Goal: Task Accomplishment & Management: Manage account settings

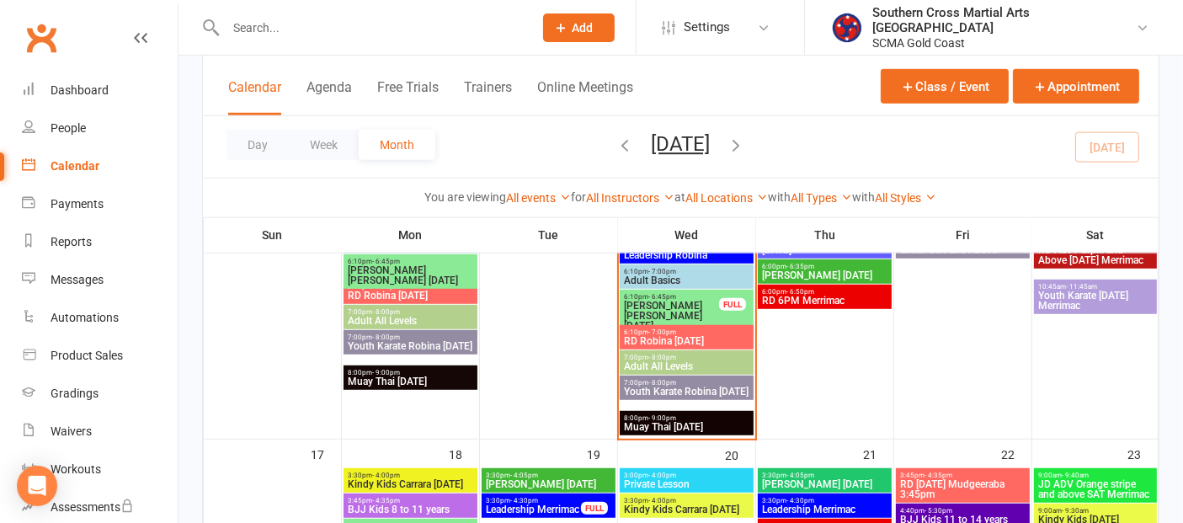
scroll to position [1122, 0]
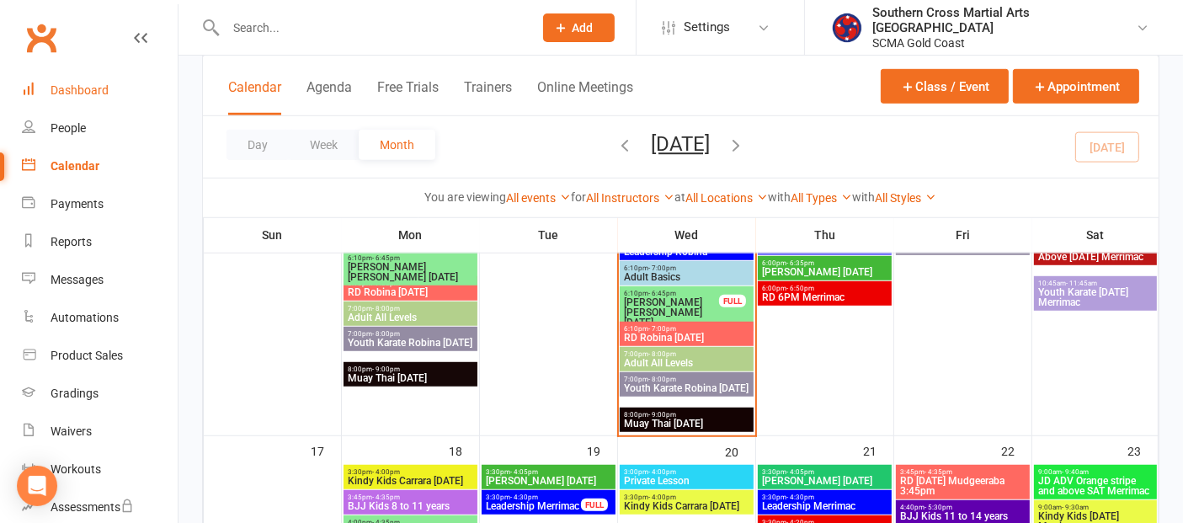
click at [82, 87] on div "Dashboard" at bounding box center [80, 89] width 58 height 13
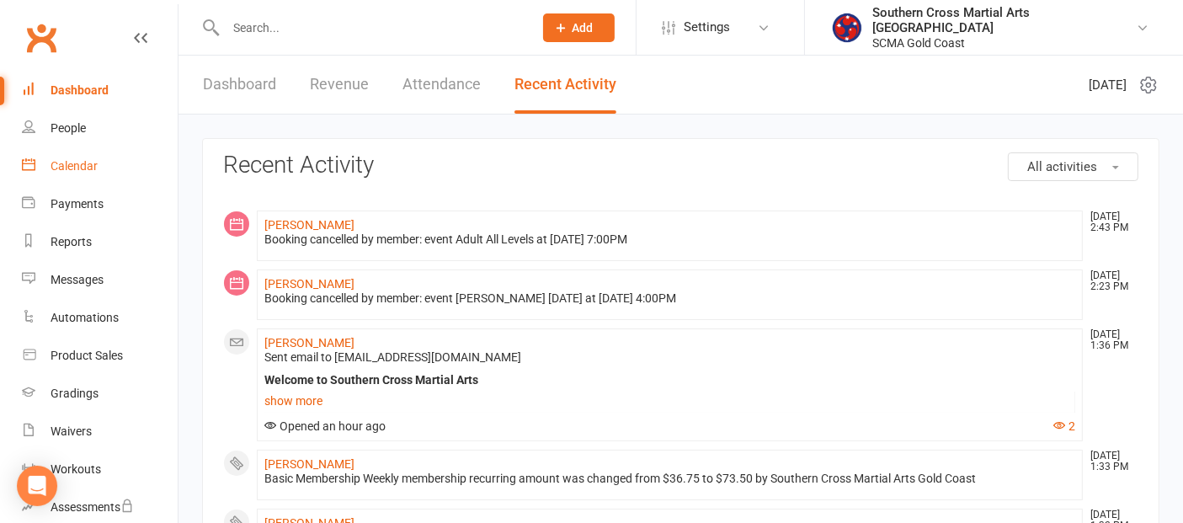
click at [78, 169] on div "Calendar" at bounding box center [74, 165] width 47 height 13
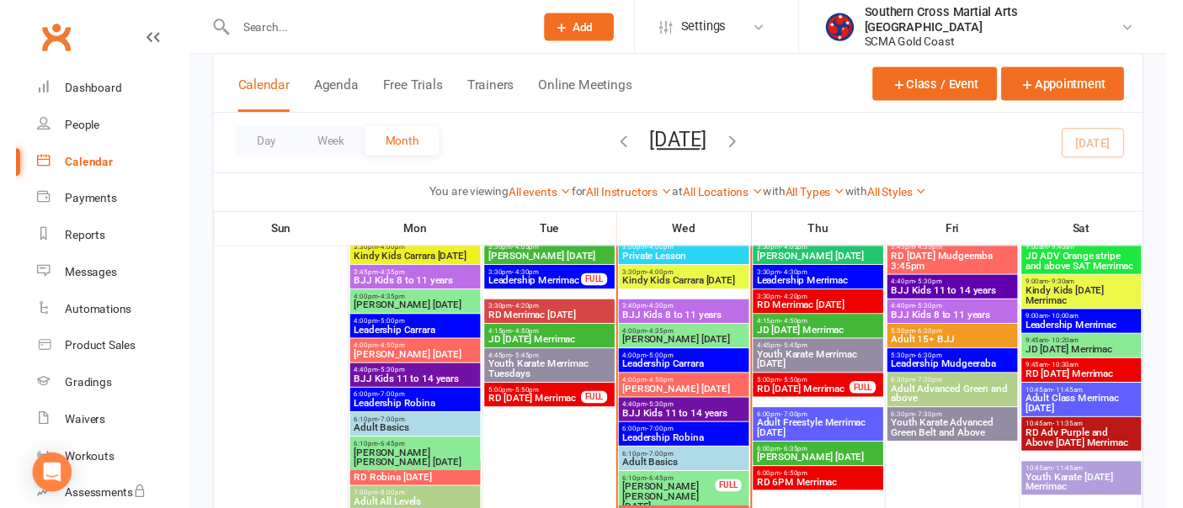
scroll to position [935, 0]
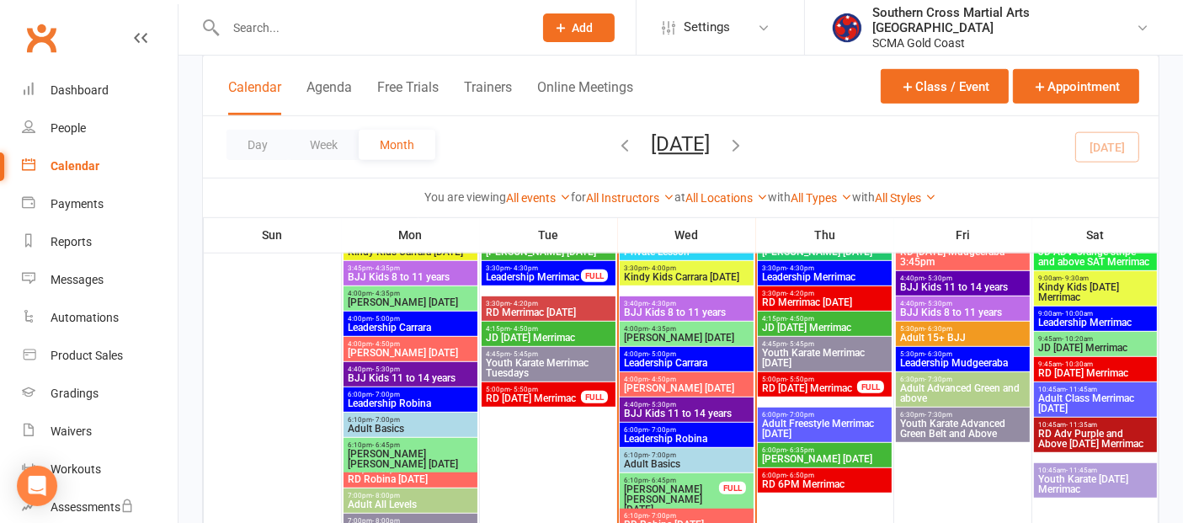
click at [701, 312] on span "BJJ Kids 8 to 11 years" at bounding box center [686, 312] width 127 height 10
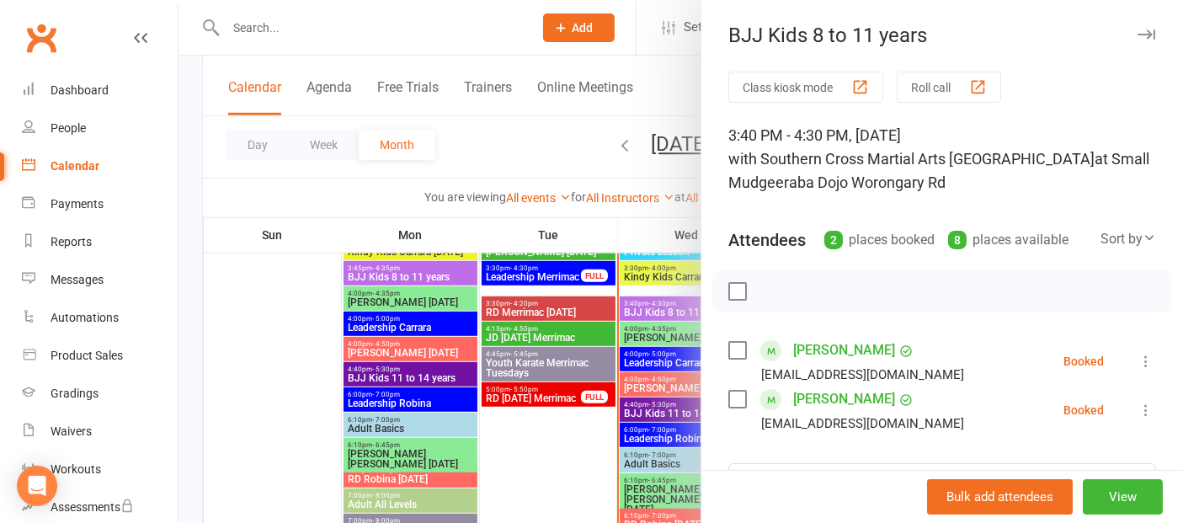
click at [1137, 354] on icon at bounding box center [1145, 361] width 17 height 17
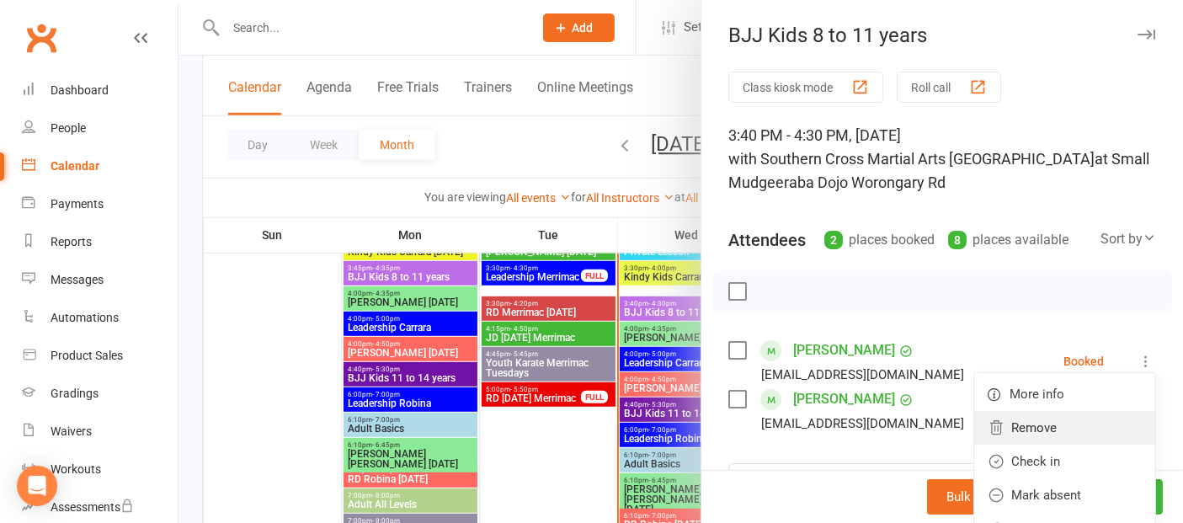
click at [1003, 426] on link "Remove" at bounding box center [1064, 428] width 181 height 34
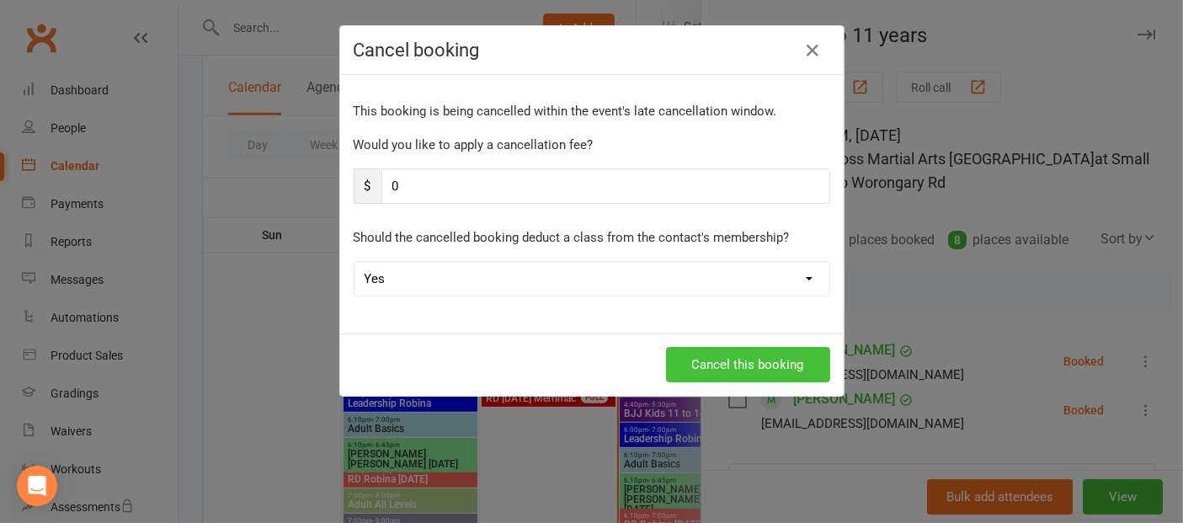
click at [769, 369] on button "Cancel this booking" at bounding box center [748, 364] width 164 height 35
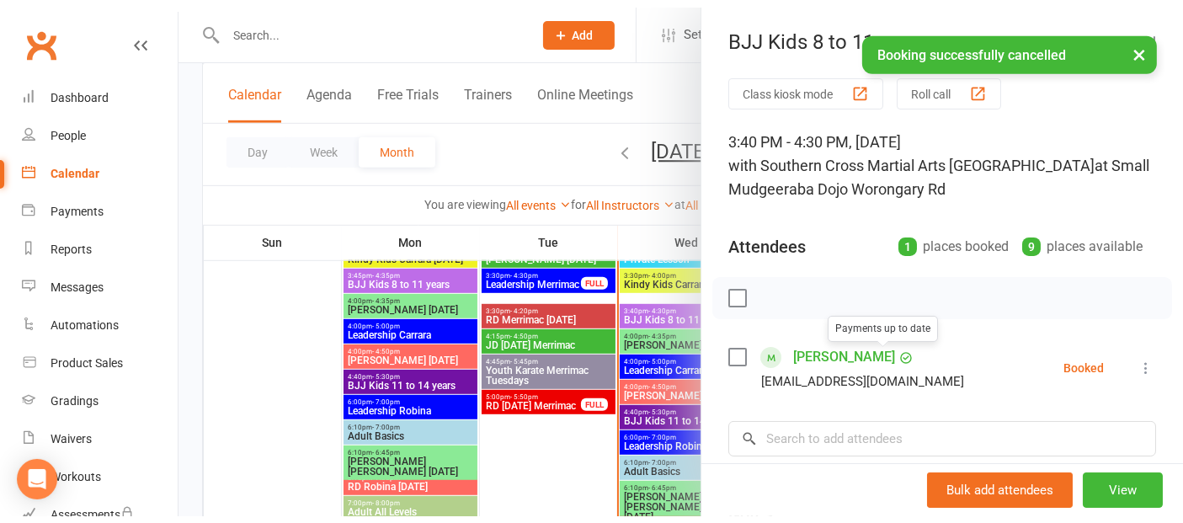
scroll to position [0, 0]
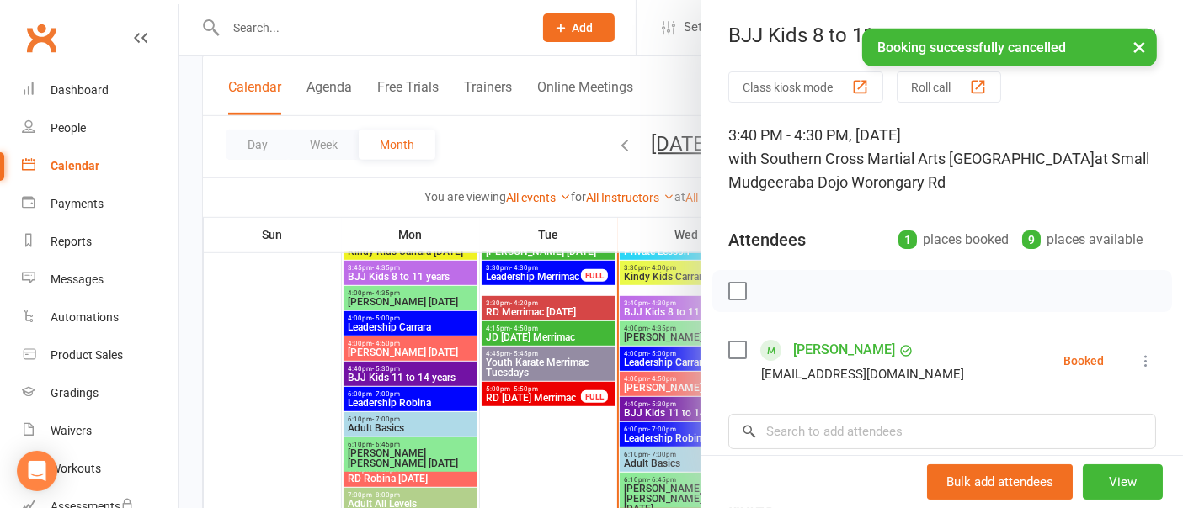
click at [322, 367] on div at bounding box center [680, 254] width 1004 height 508
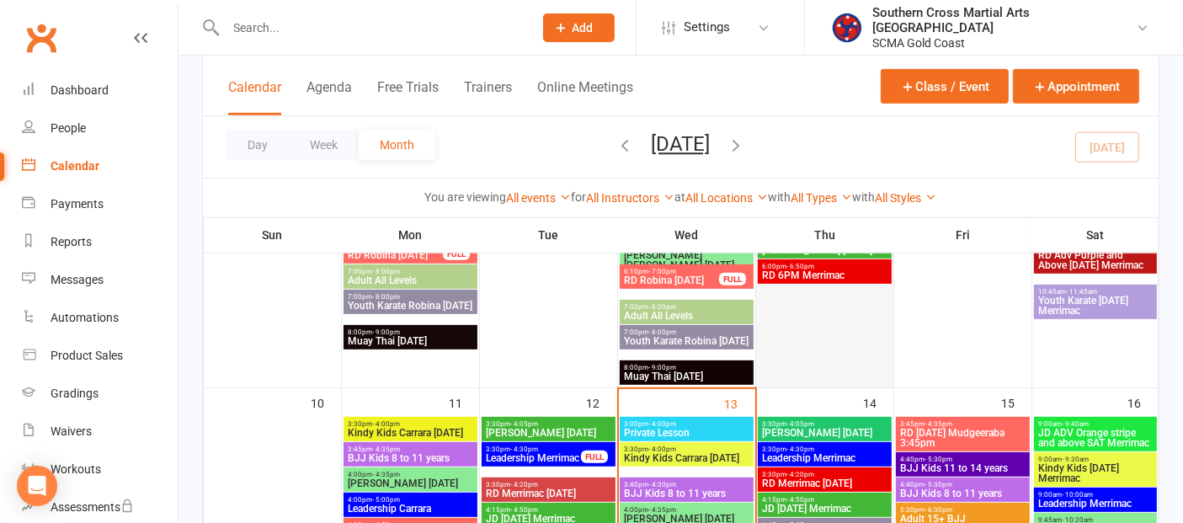
scroll to position [842, 0]
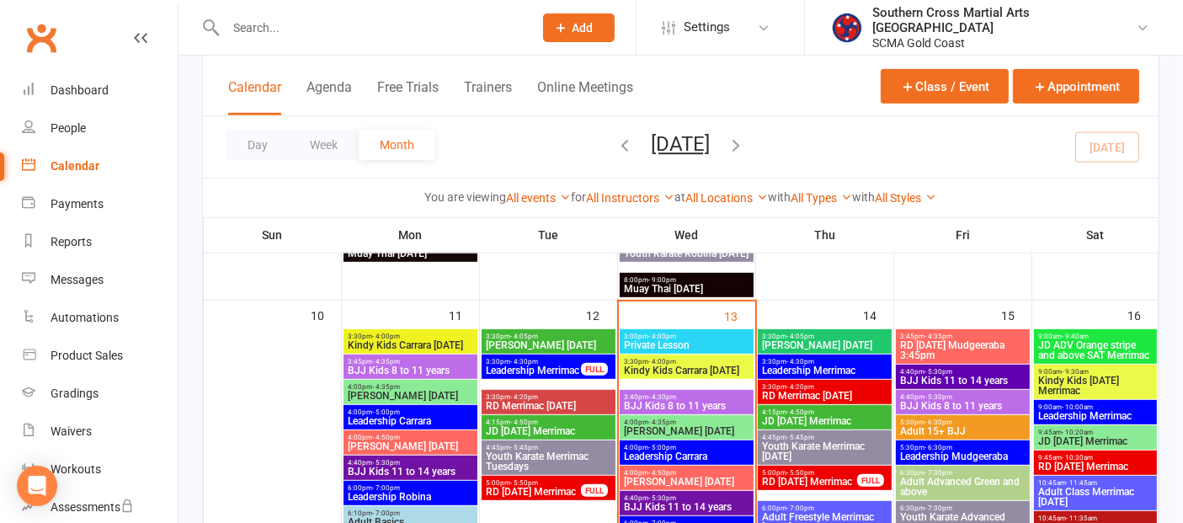
click at [719, 375] on span "Kindy Kids Carrara [DATE]" at bounding box center [686, 370] width 127 height 10
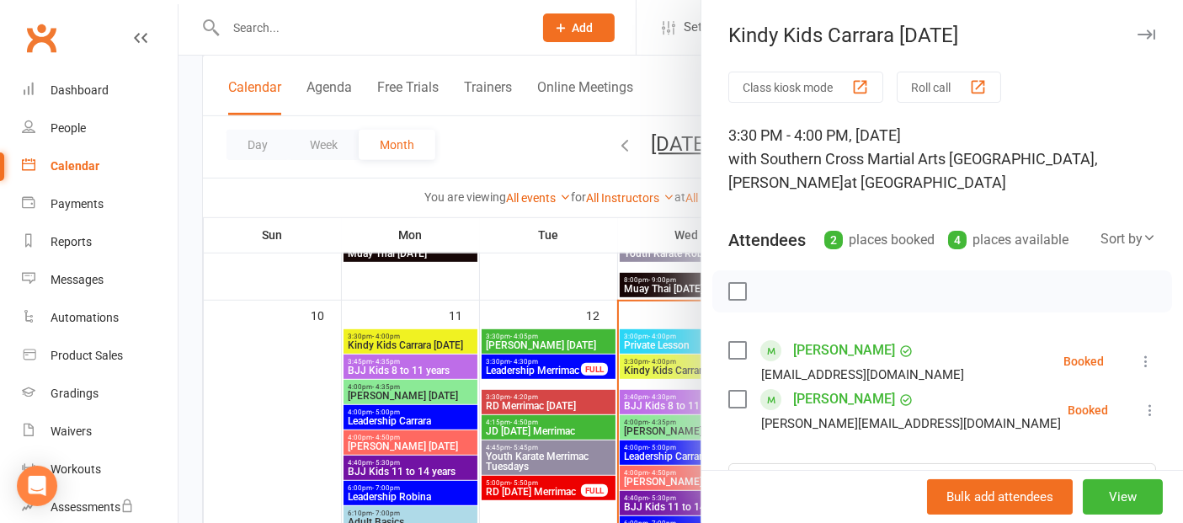
drag, startPoint x: 322, startPoint y: 407, endPoint x: 461, endPoint y: 396, distance: 140.2
click at [324, 407] on div at bounding box center [680, 261] width 1004 height 523
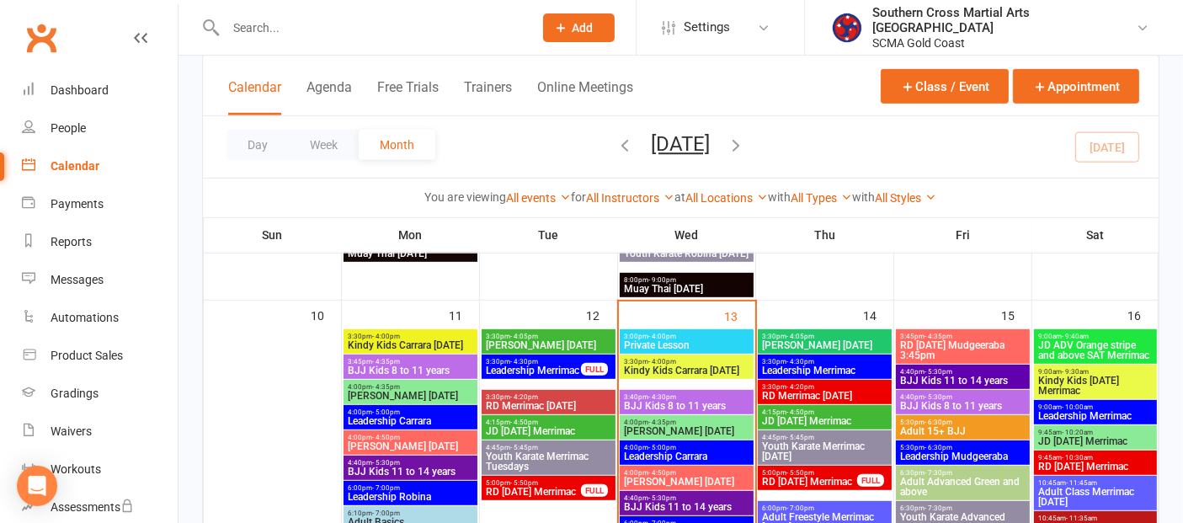
click at [704, 420] on span "4:00pm - 4:35pm" at bounding box center [686, 422] width 127 height 8
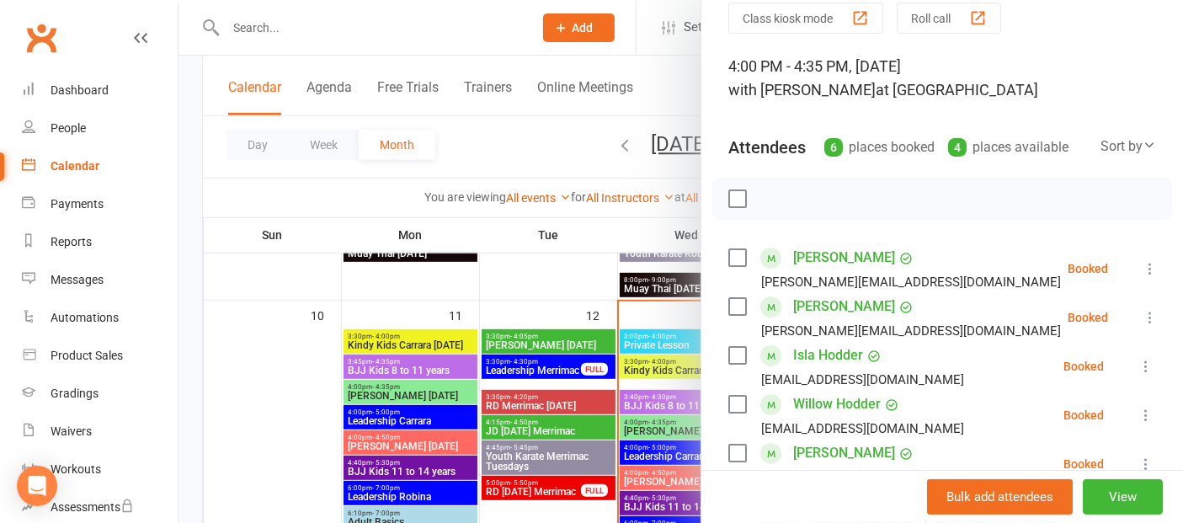
scroll to position [187, 0]
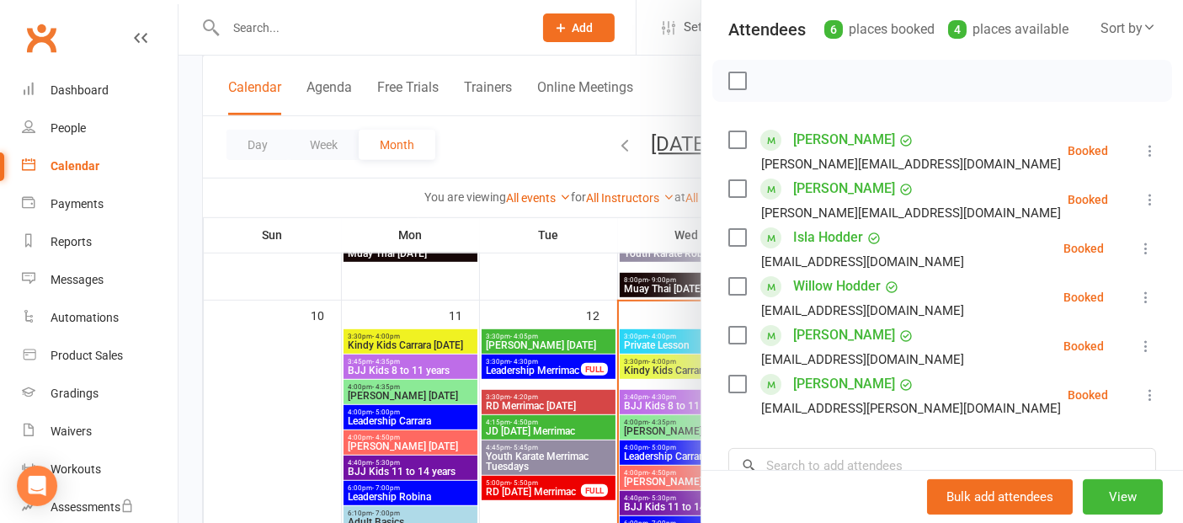
click at [293, 448] on div at bounding box center [680, 261] width 1004 height 523
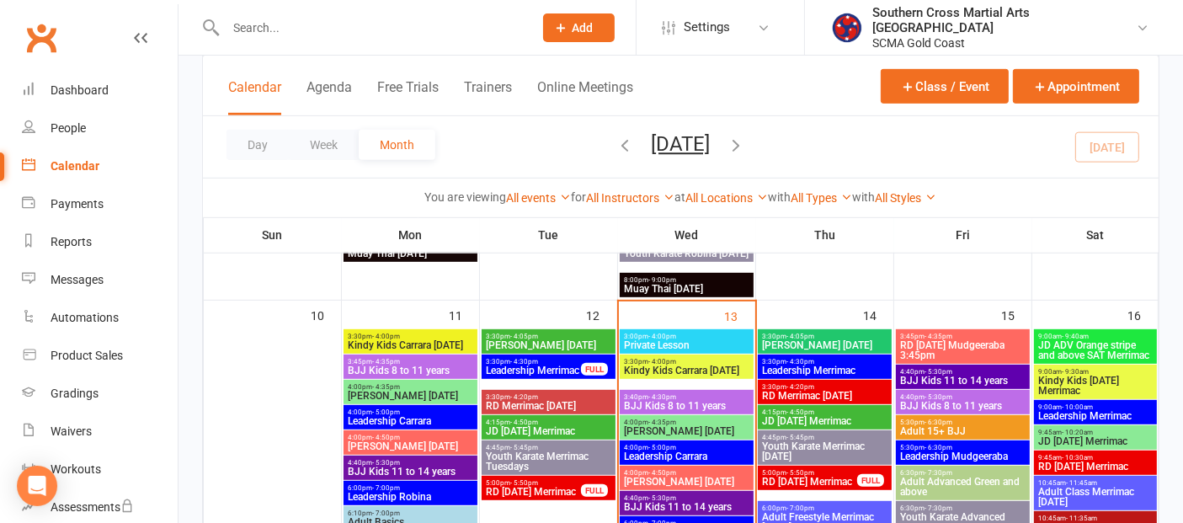
click at [702, 471] on span "4:00pm - 4:50pm" at bounding box center [686, 473] width 127 height 8
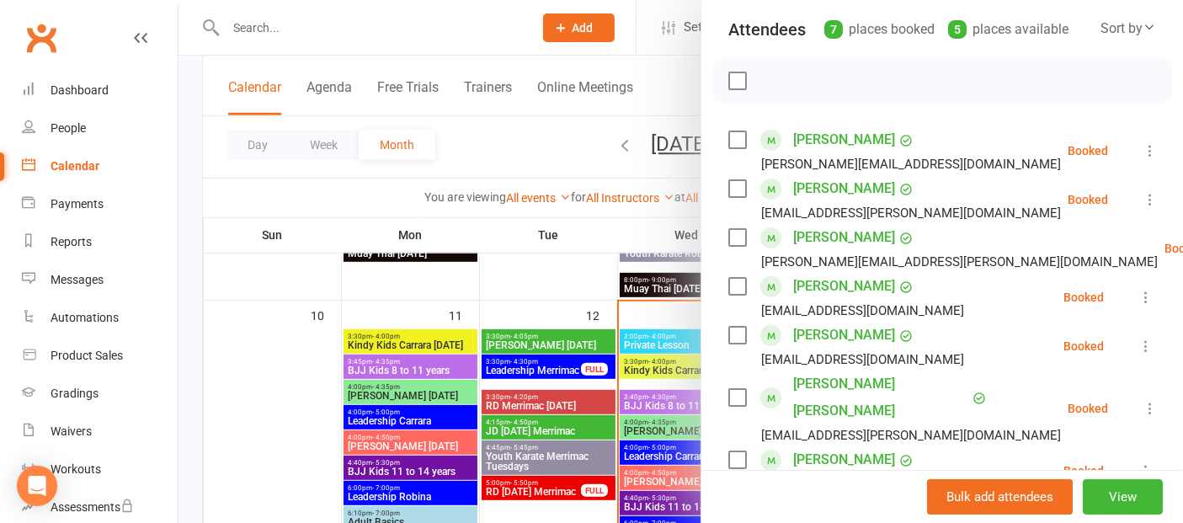
scroll to position [280, 0]
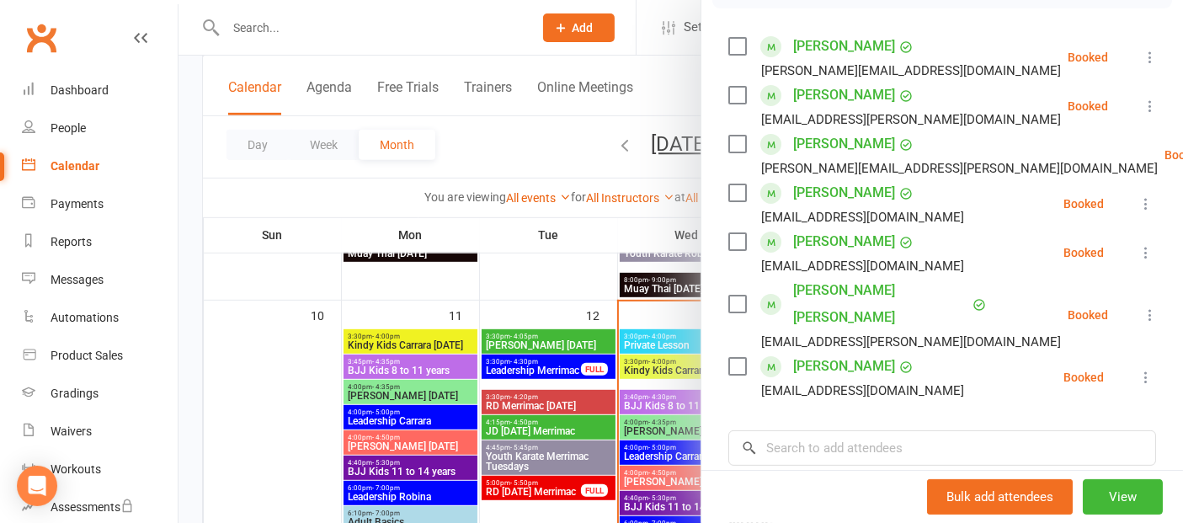
click at [324, 422] on div at bounding box center [680, 261] width 1004 height 523
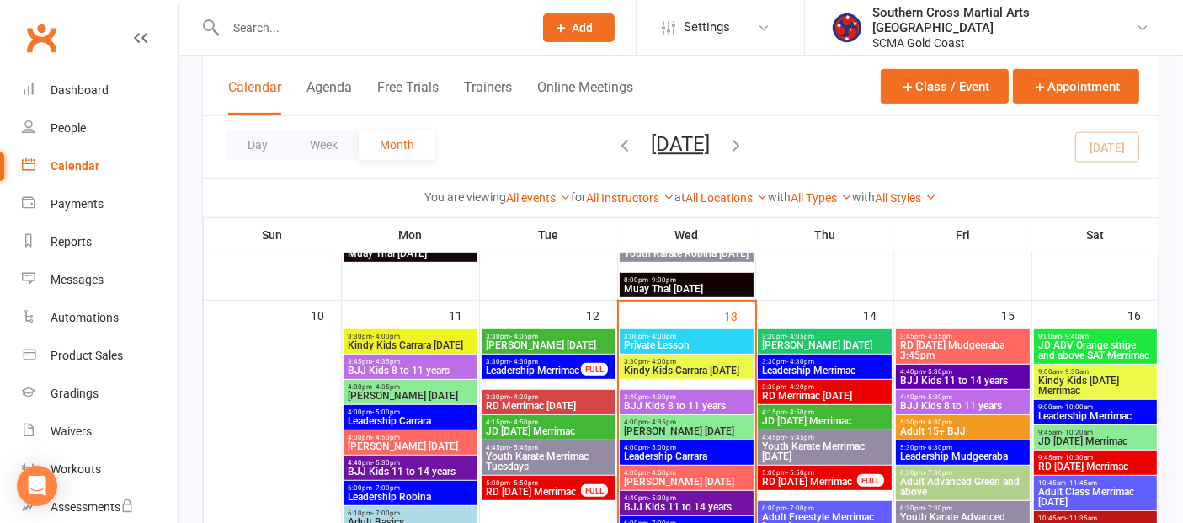
click at [1074, 378] on span "Kindy Kids [DATE] Merrimac" at bounding box center [1095, 385] width 116 height 20
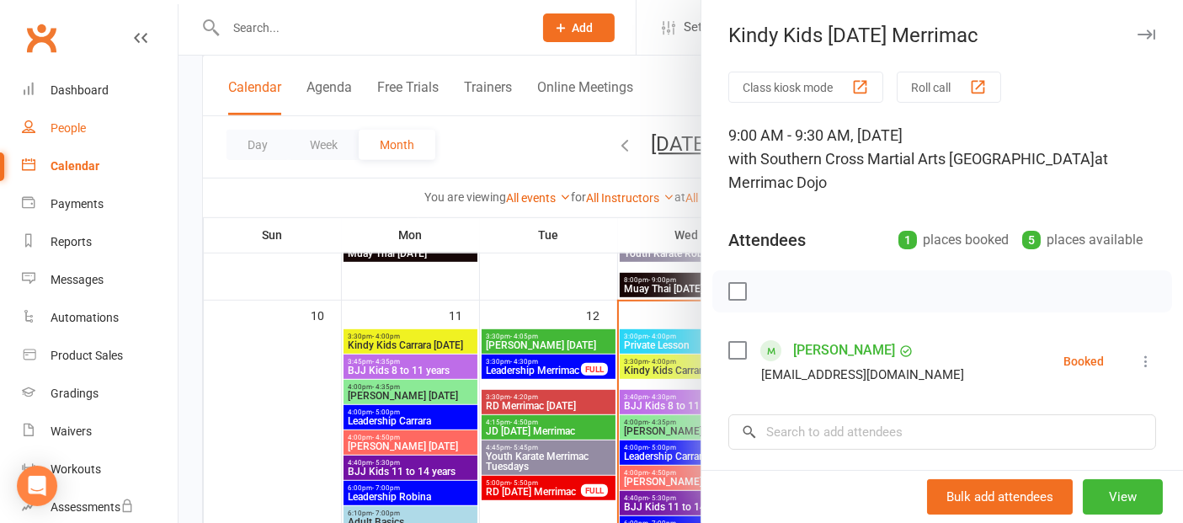
click at [72, 126] on div "People" at bounding box center [68, 127] width 35 height 13
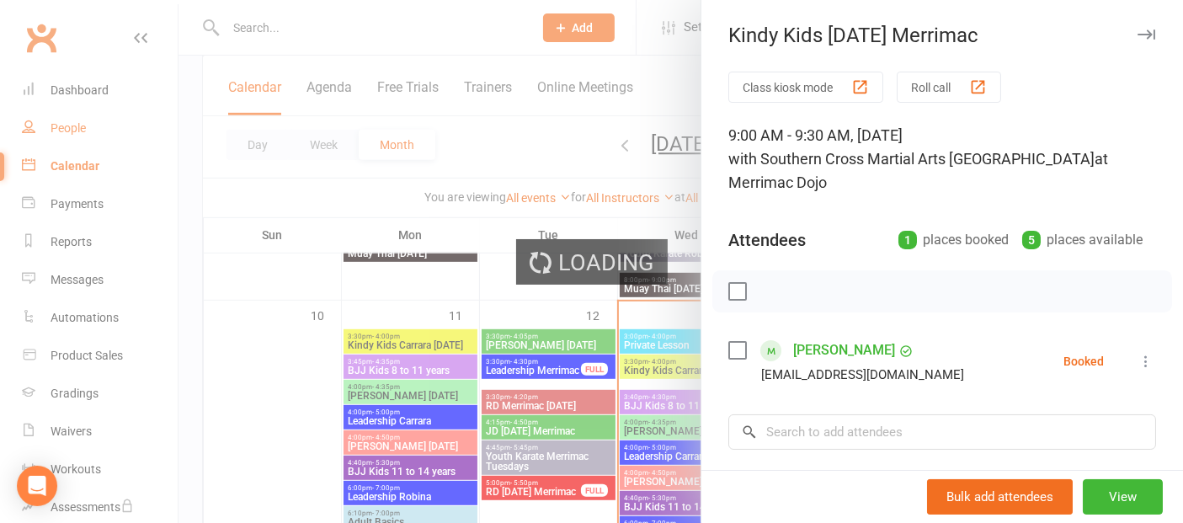
select select "100"
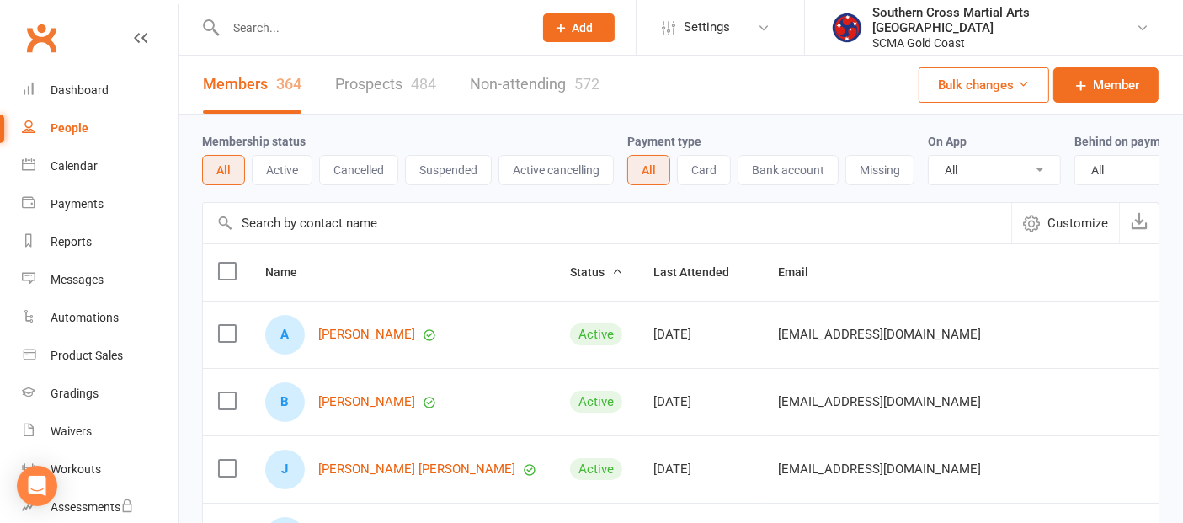
click at [343, 229] on input "text" at bounding box center [607, 223] width 808 height 40
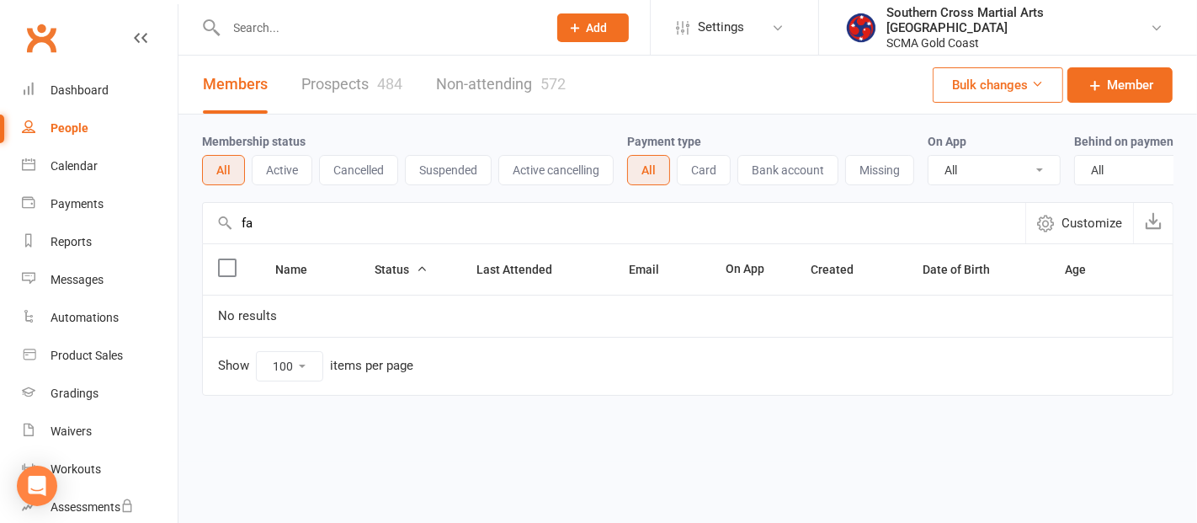
drag, startPoint x: 274, startPoint y: 233, endPoint x: 241, endPoint y: 234, distance: 32.8
click at [241, 234] on input "fa" at bounding box center [614, 223] width 822 height 40
type input "fa"
click at [66, 427] on div "Waivers" at bounding box center [71, 430] width 41 height 13
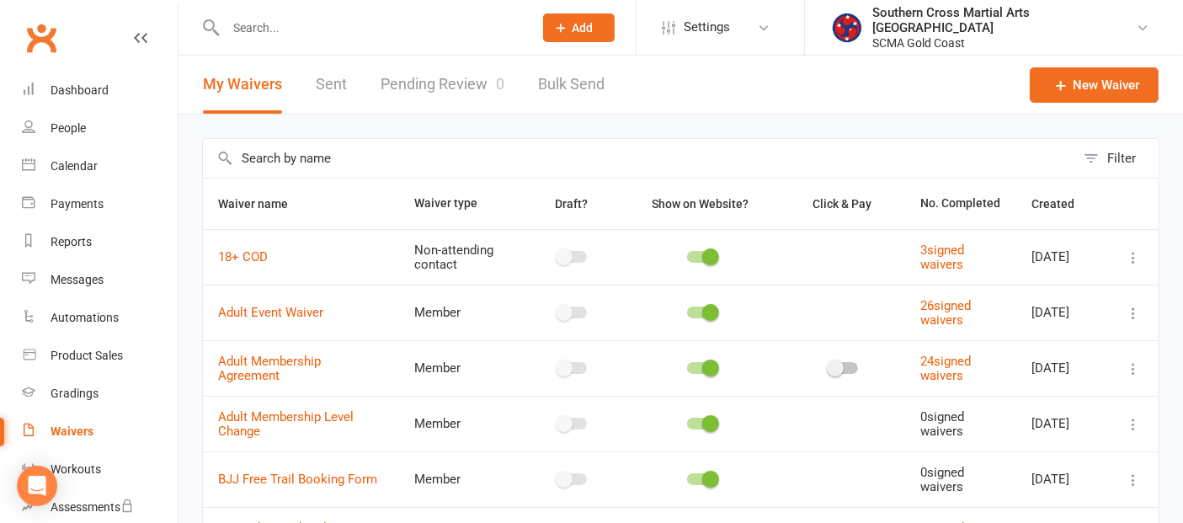
click at [439, 160] on input "text" at bounding box center [639, 158] width 872 height 39
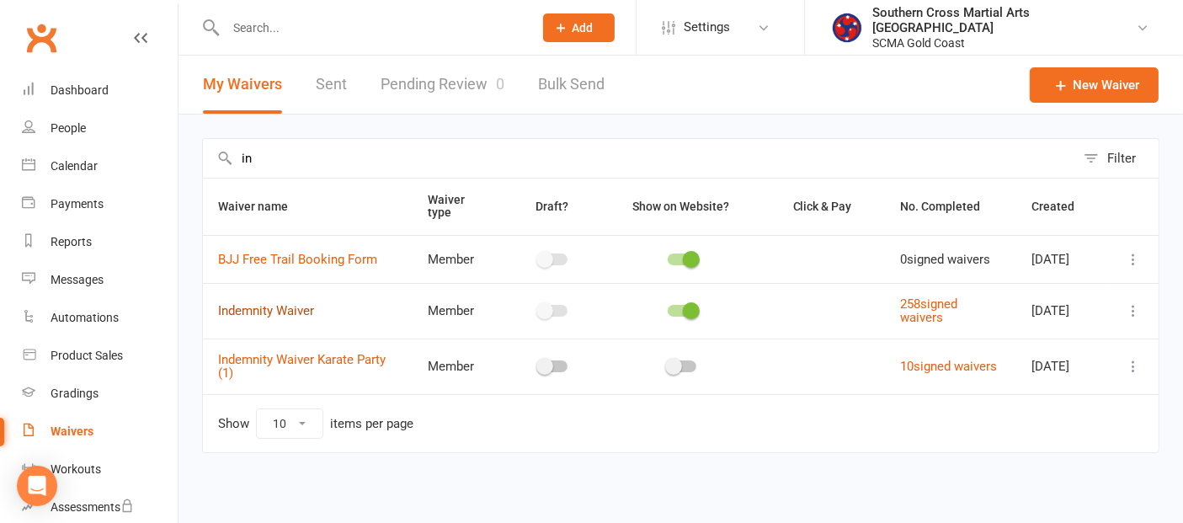
type input "in"
click at [311, 311] on link "Indemnity Waiver" at bounding box center [266, 310] width 96 height 15
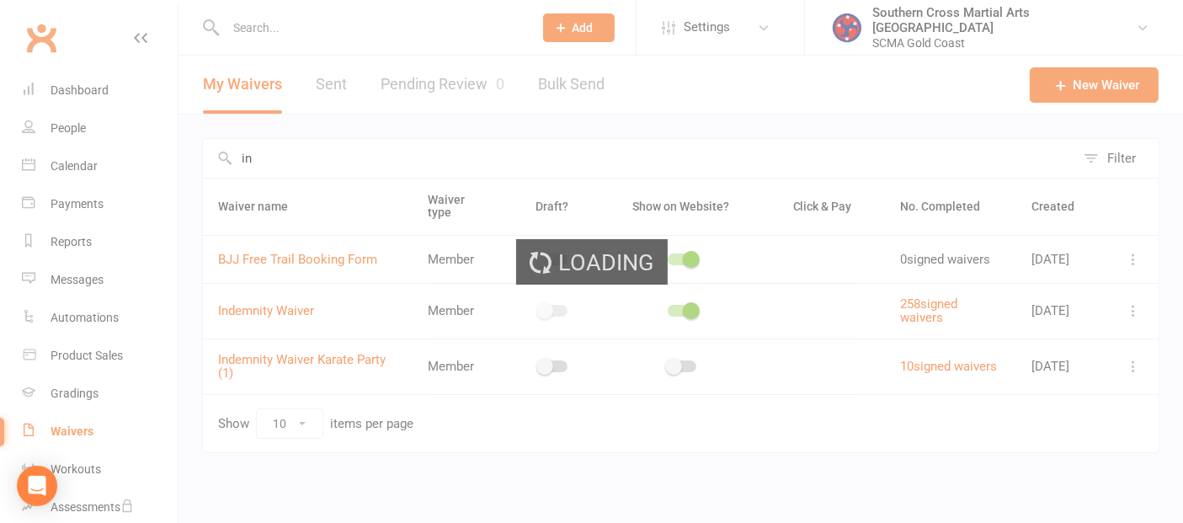
select select "applies_to_all_signees"
select select "copy_answers_for_all_signees"
select select "checkbox"
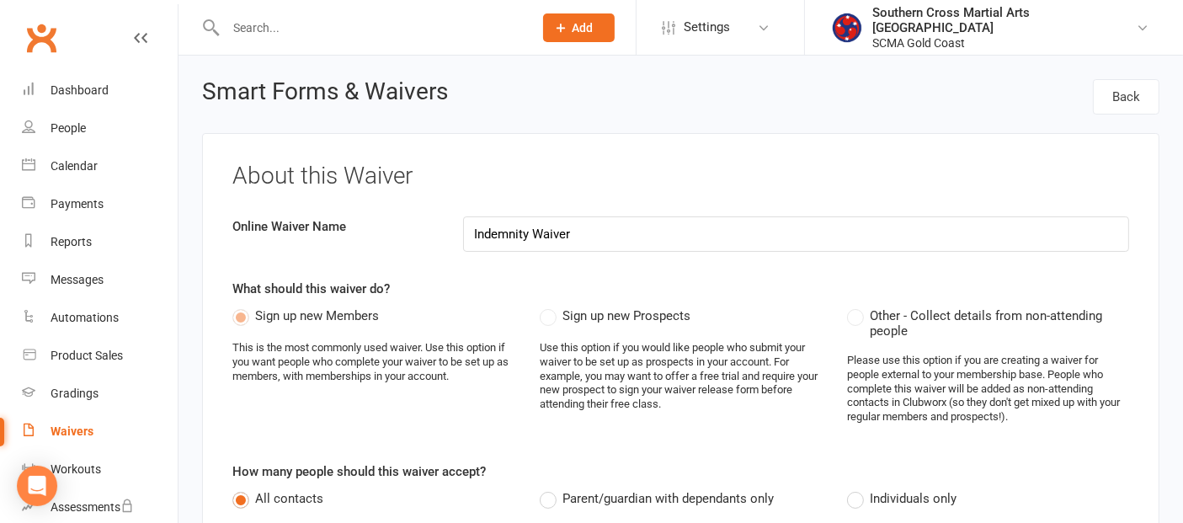
scroll to position [93, 0]
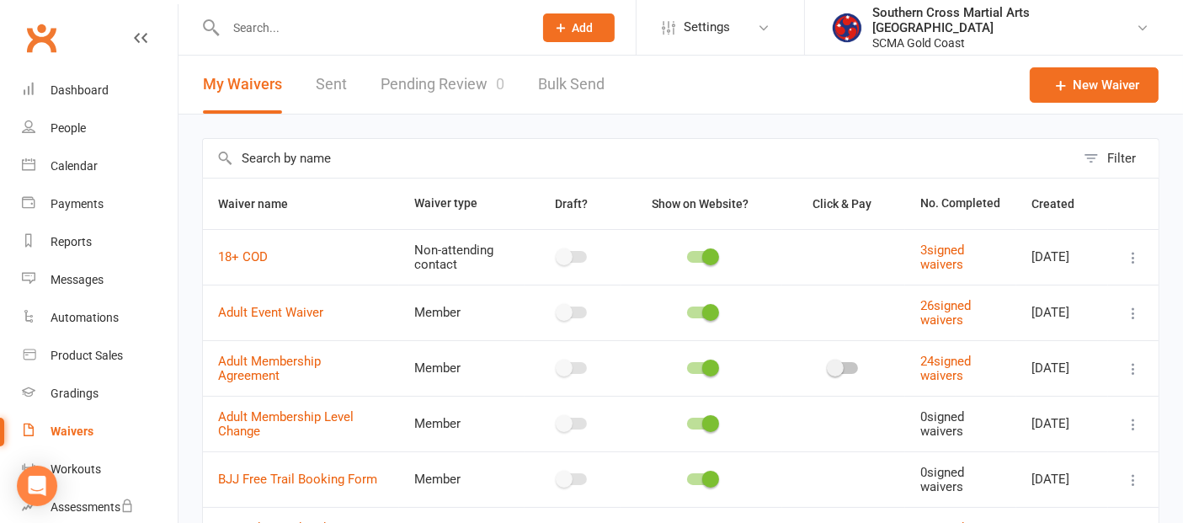
click at [382, 164] on input "text" at bounding box center [639, 158] width 872 height 39
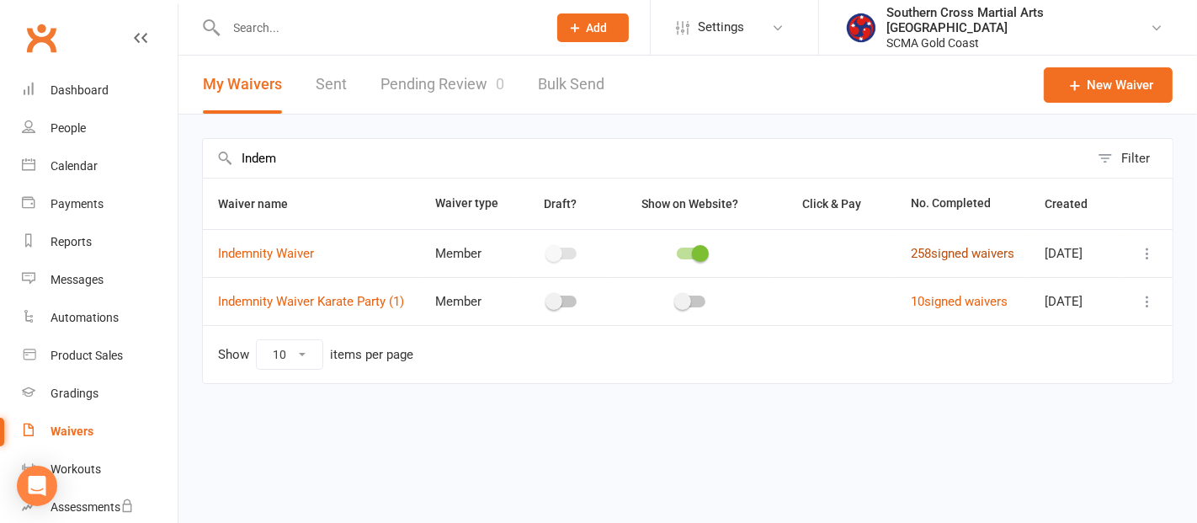
type input "Indem"
click at [939, 260] on link "258 signed waivers" at bounding box center [963, 253] width 104 height 15
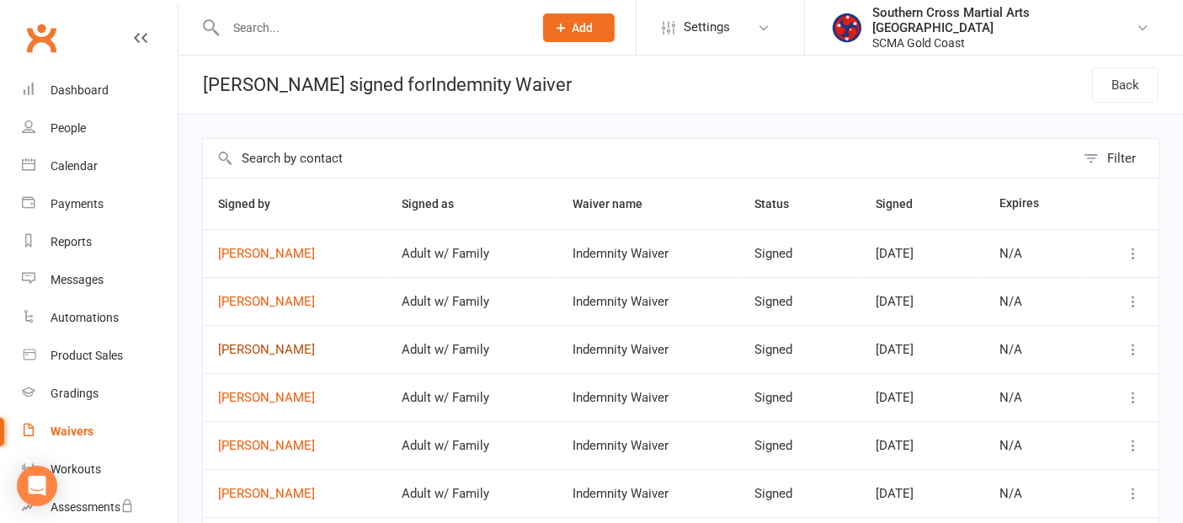
click at [272, 349] on link "[PERSON_NAME]" at bounding box center [294, 350] width 153 height 14
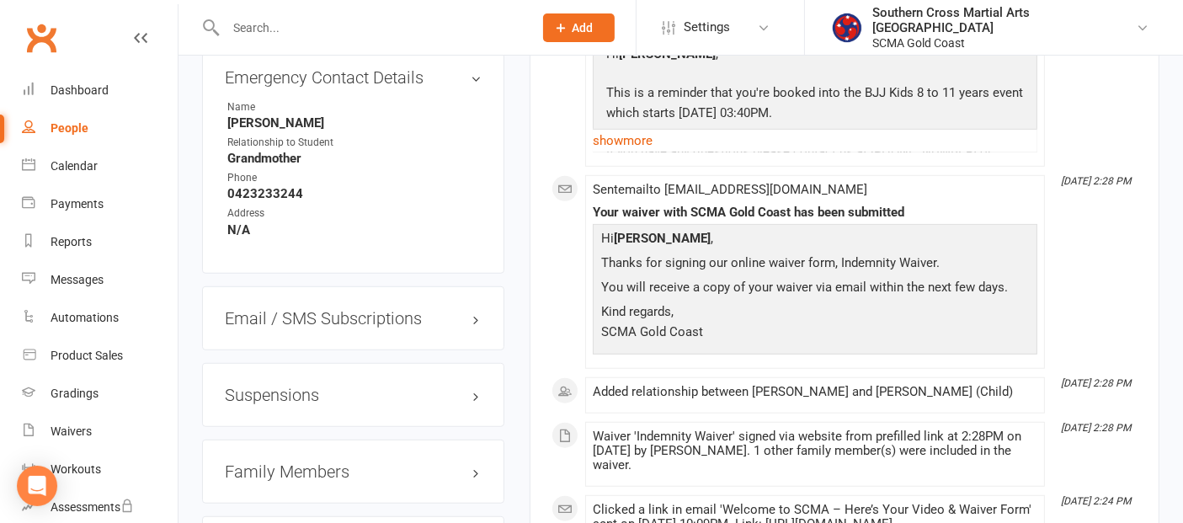
scroll to position [1309, 0]
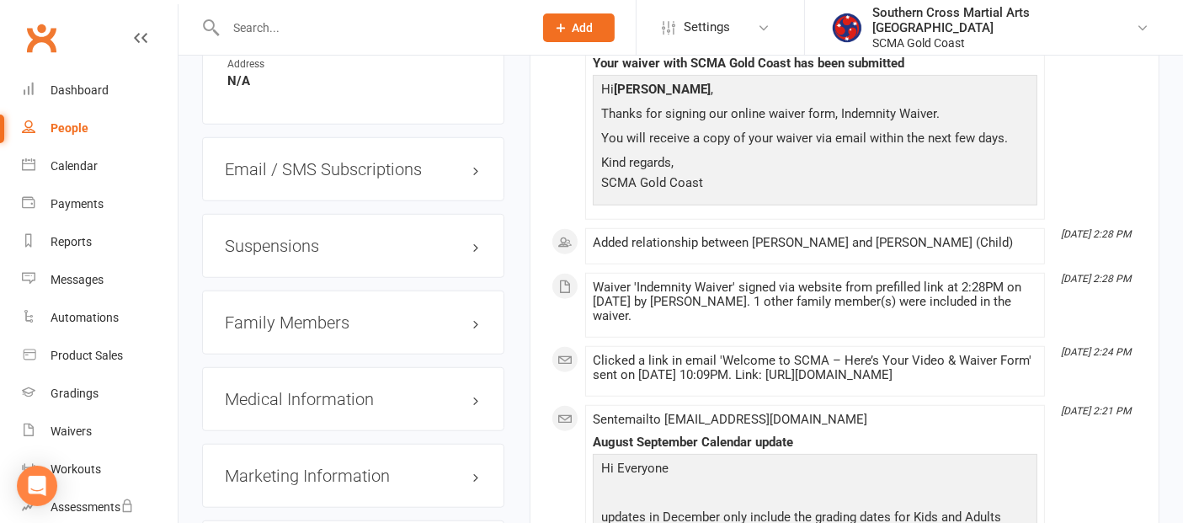
click at [329, 313] on h3 "Family Members" at bounding box center [353, 322] width 257 height 19
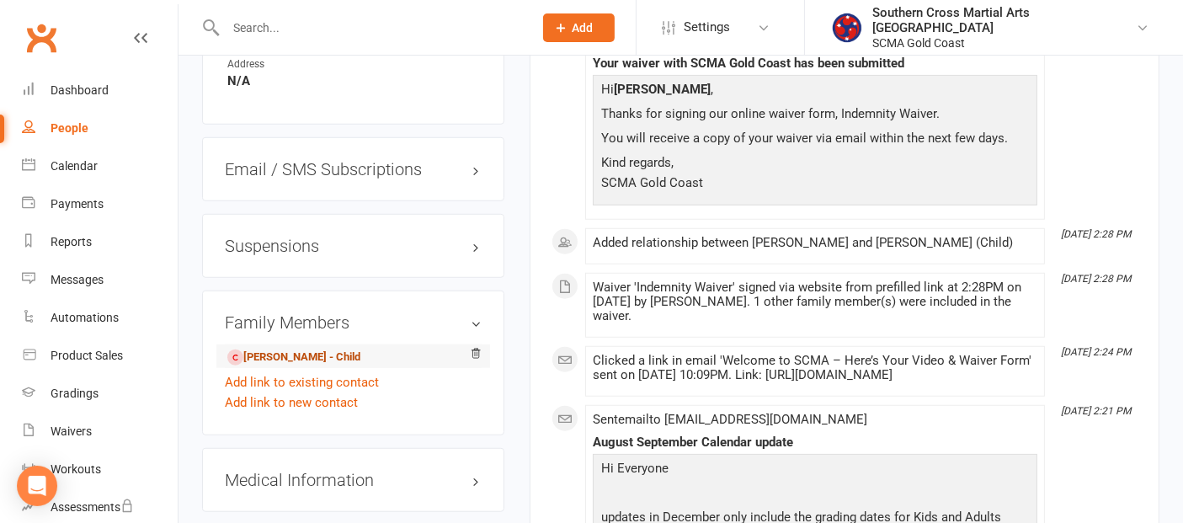
click at [316, 349] on link "[PERSON_NAME] - Child" at bounding box center [293, 358] width 133 height 18
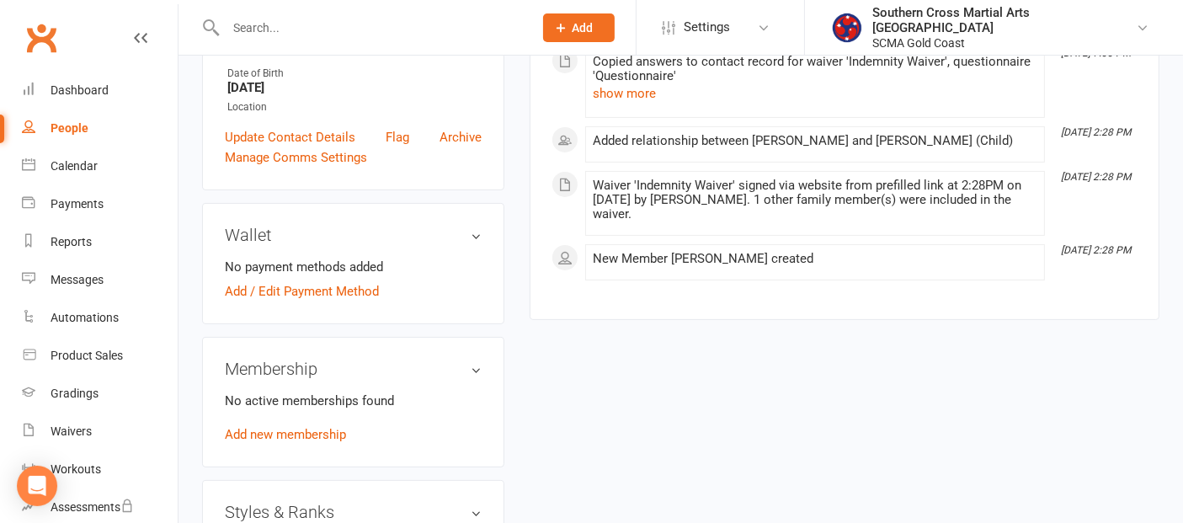
scroll to position [467, 0]
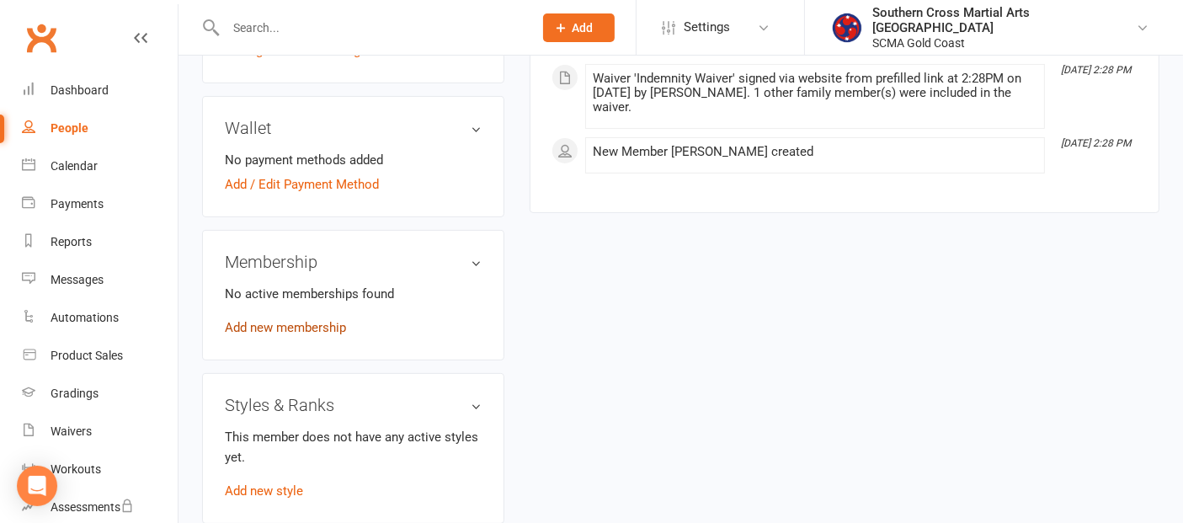
click at [333, 330] on link "Add new membership" at bounding box center [285, 327] width 121 height 15
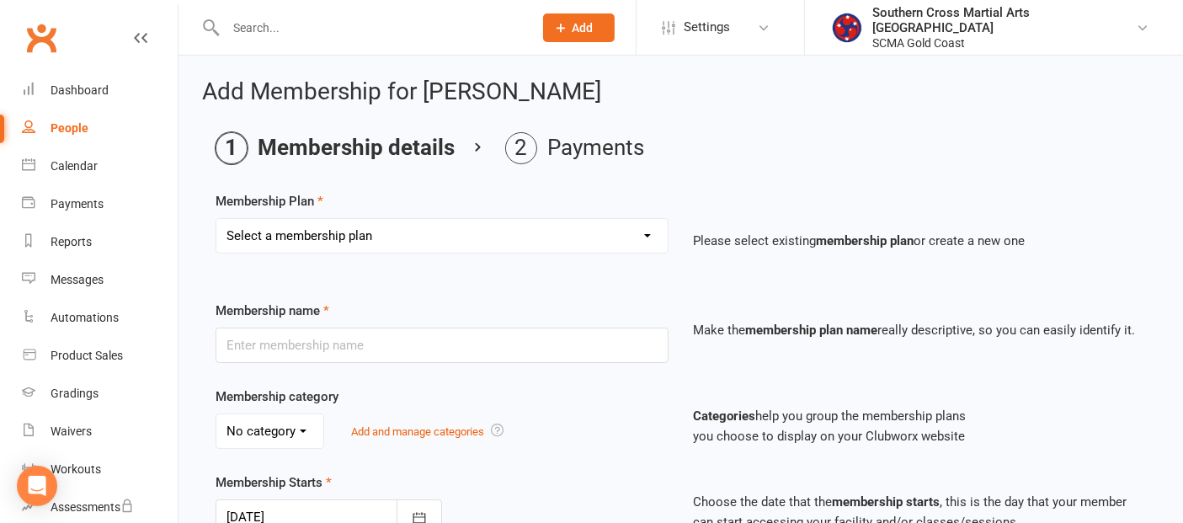
drag, startPoint x: 441, startPoint y: 229, endPoint x: 428, endPoint y: 242, distance: 18.5
click at [441, 229] on select "Select a membership plan Create new Membership Plan General Monthly Weekly Basi…" at bounding box center [441, 236] width 451 height 34
select select "2"
click at [216, 219] on select "Select a membership plan Create new Membership Plan General Monthly Weekly Basi…" at bounding box center [441, 236] width 451 height 34
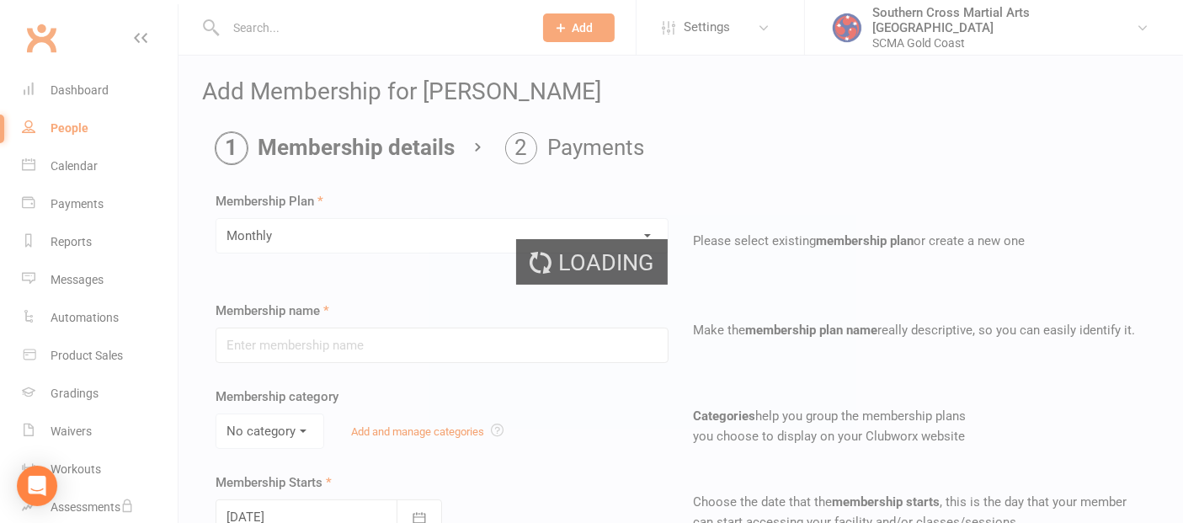
type input "Monthly"
select select "4"
type input "0"
type input "4"
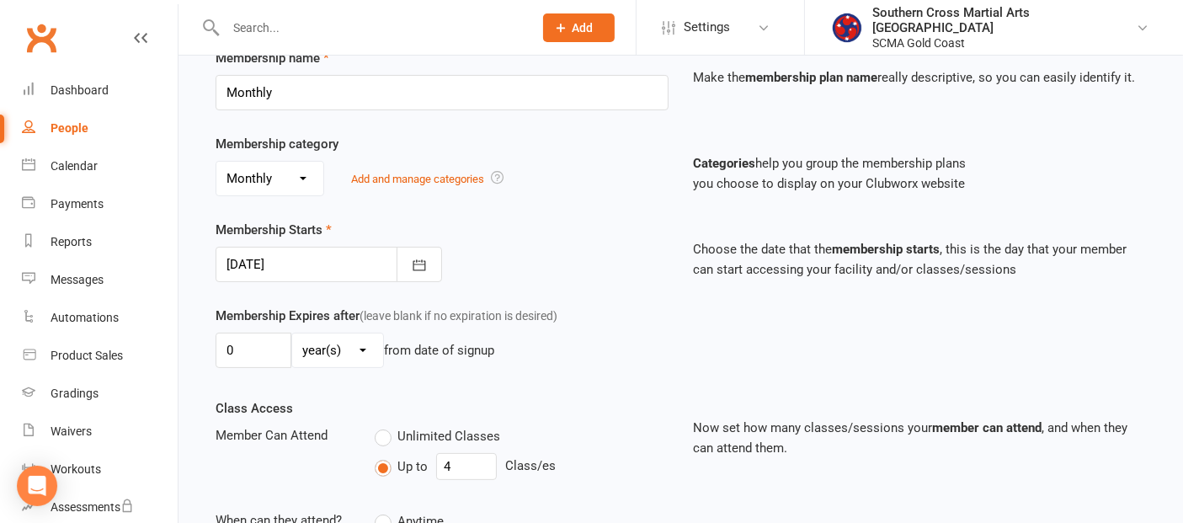
scroll to position [280, 0]
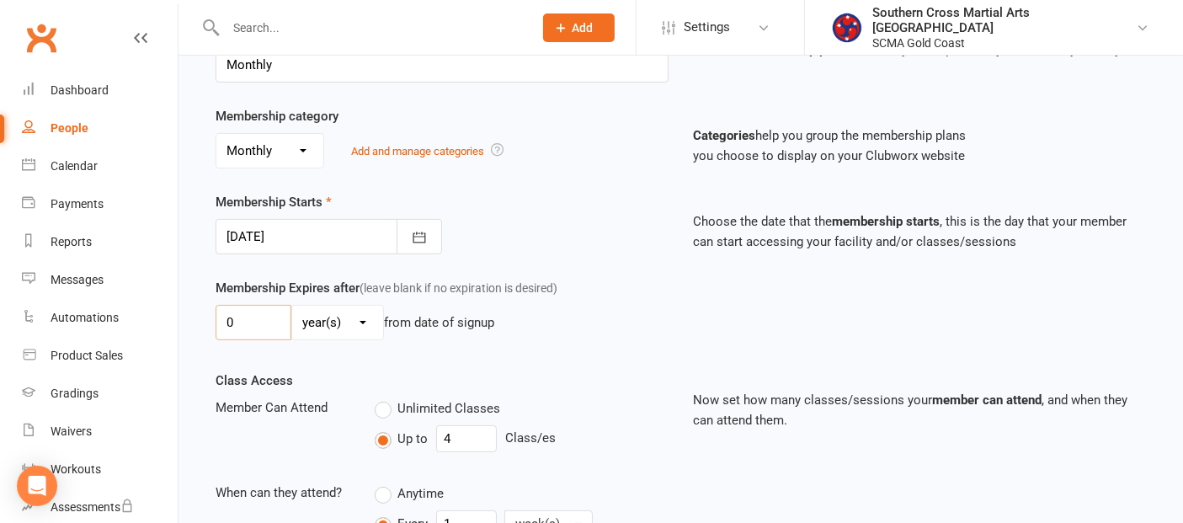
drag, startPoint x: 237, startPoint y: 323, endPoint x: 198, endPoint y: 321, distance: 39.6
click at [198, 321] on div "Add Membership for [PERSON_NAME] Membership details Payments Membership Plan Se…" at bounding box center [680, 298] width 1004 height 1046
type input "1"
click at [311, 311] on select "day(s) week(s) month(s) year(s)" at bounding box center [337, 323] width 91 height 34
select select "2"
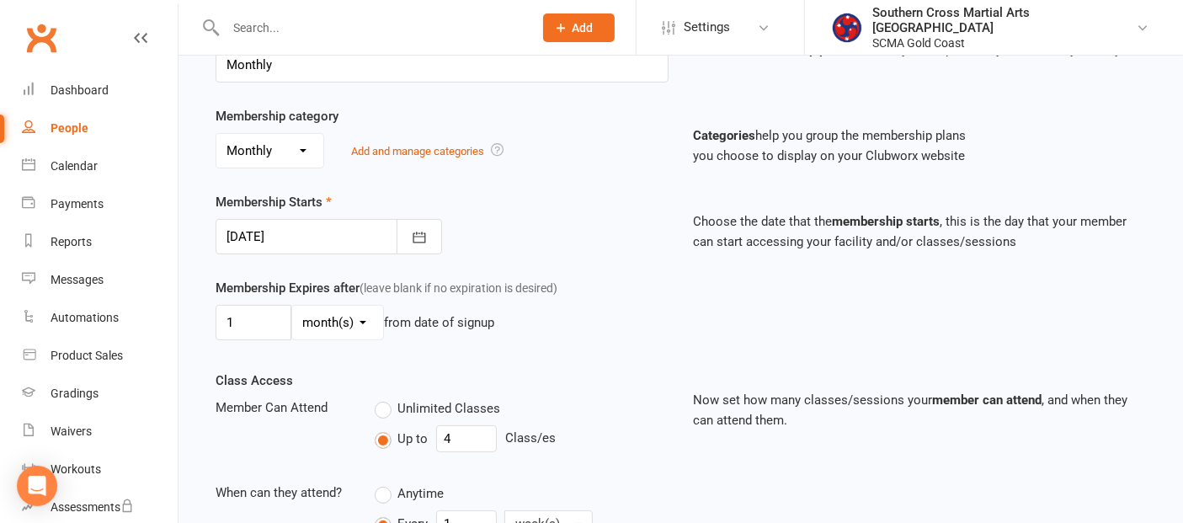
click at [292, 306] on select "day(s) week(s) month(s) year(s)" at bounding box center [337, 323] width 91 height 34
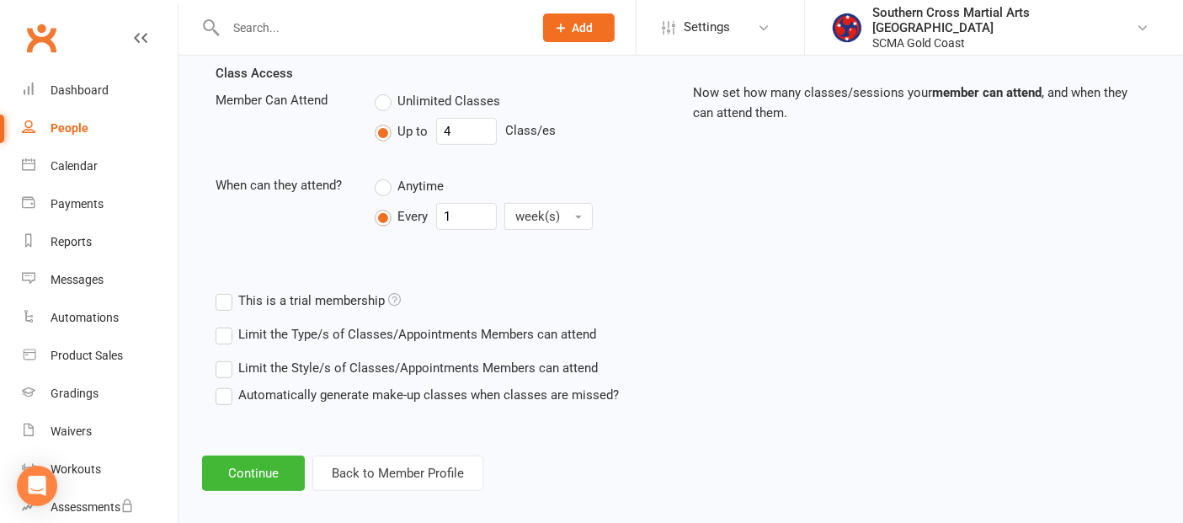
scroll to position [599, 0]
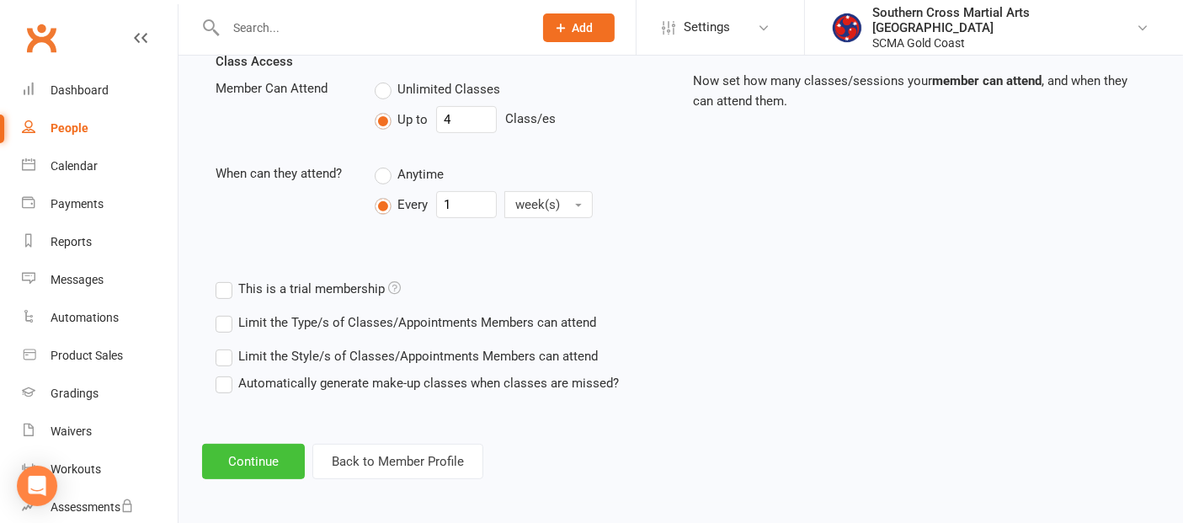
click at [268, 450] on button "Continue" at bounding box center [253, 461] width 103 height 35
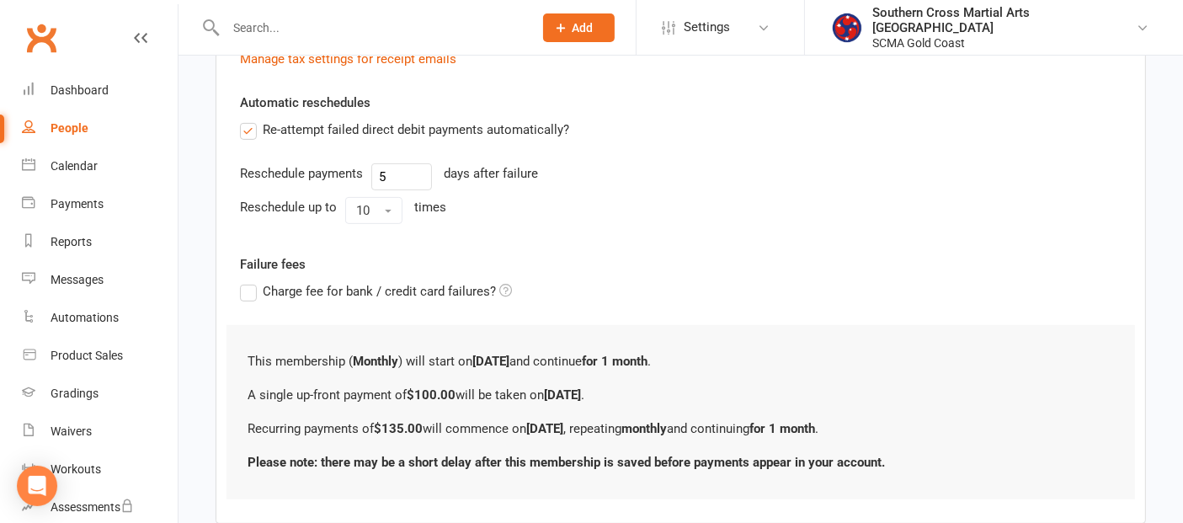
scroll to position [0, 0]
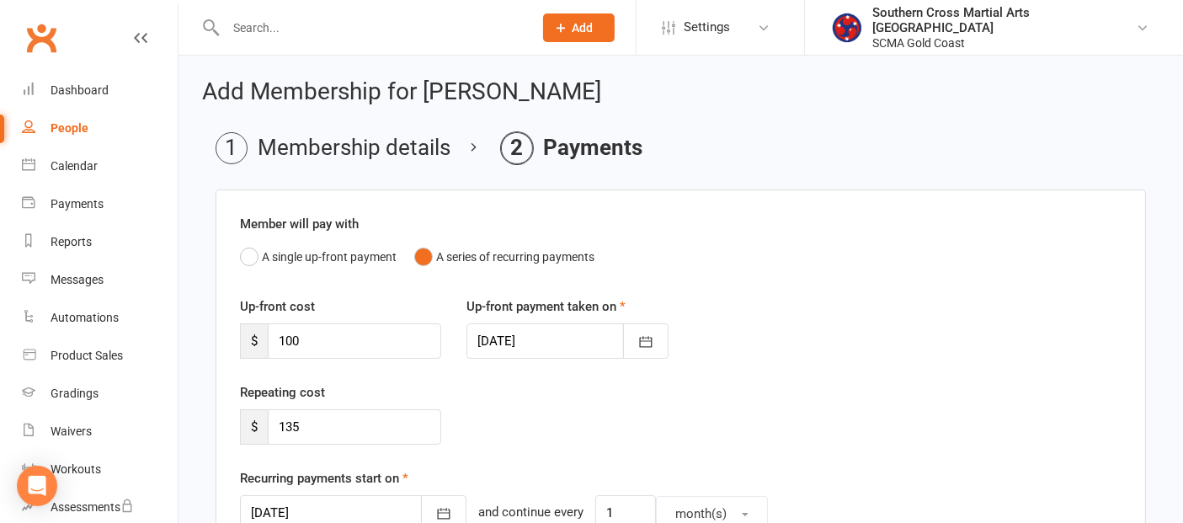
click at [86, 131] on div "People" at bounding box center [70, 127] width 38 height 13
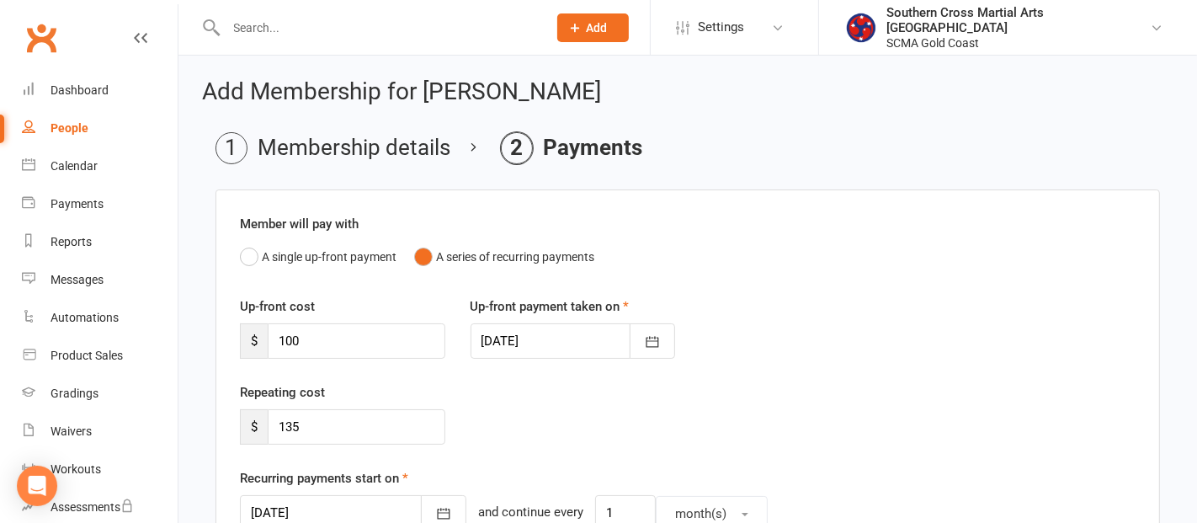
select select "100"
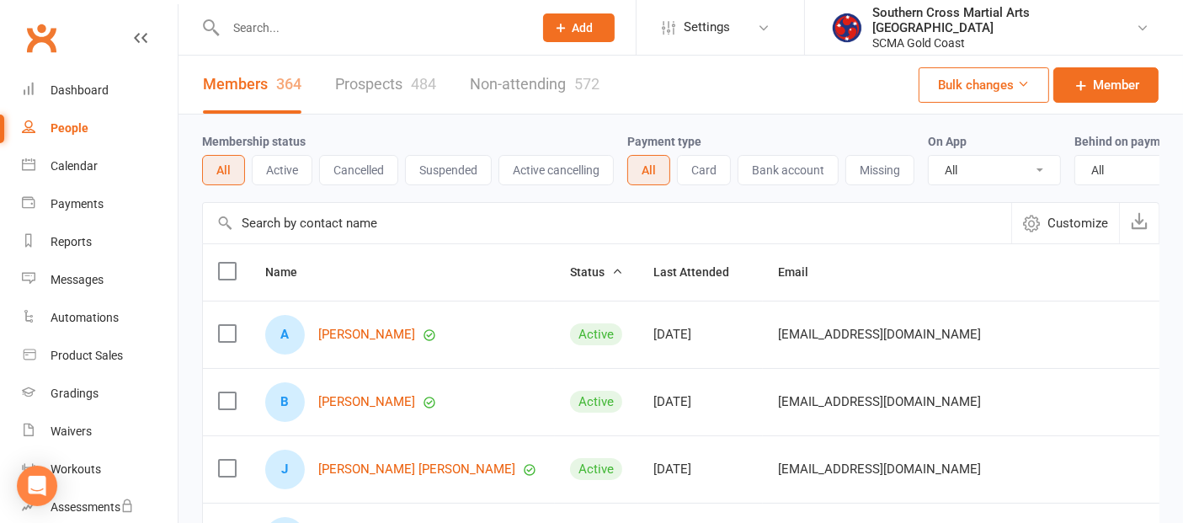
click at [269, 234] on input "text" at bounding box center [607, 223] width 808 height 40
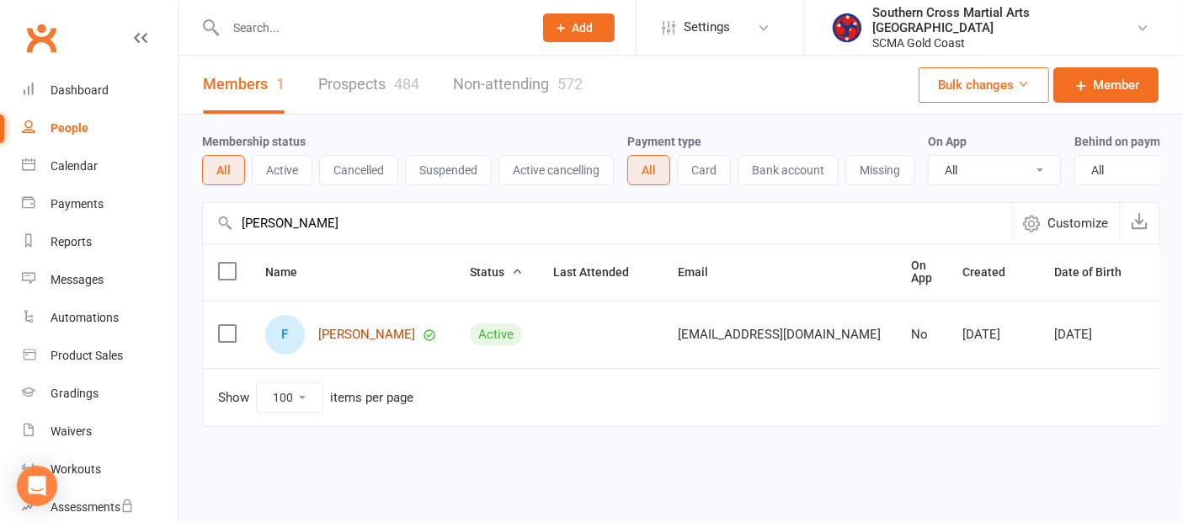
type input "[PERSON_NAME]"
click at [341, 339] on link "[PERSON_NAME]" at bounding box center [366, 334] width 97 height 14
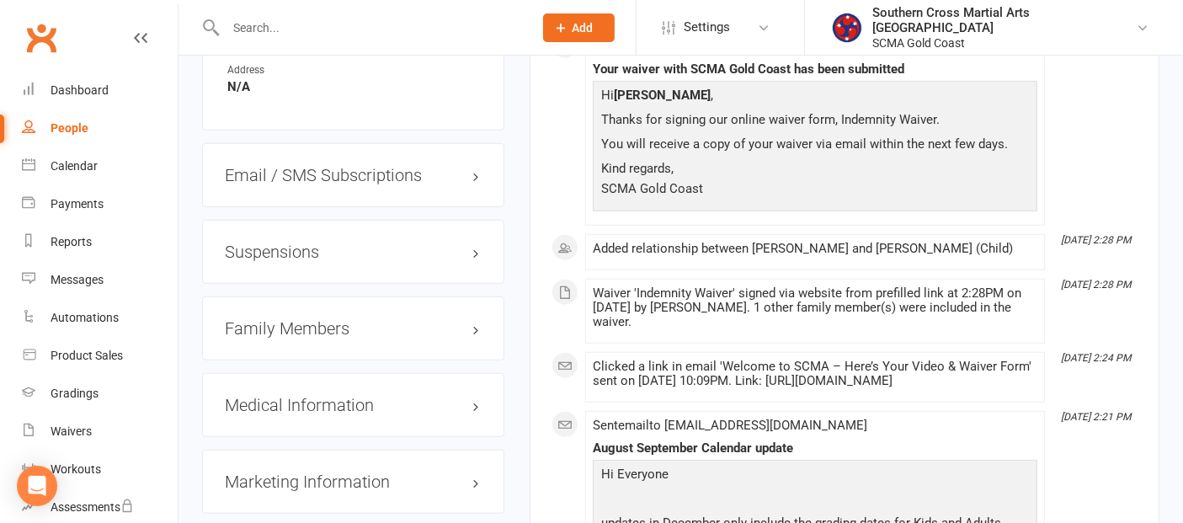
scroll to position [1309, 0]
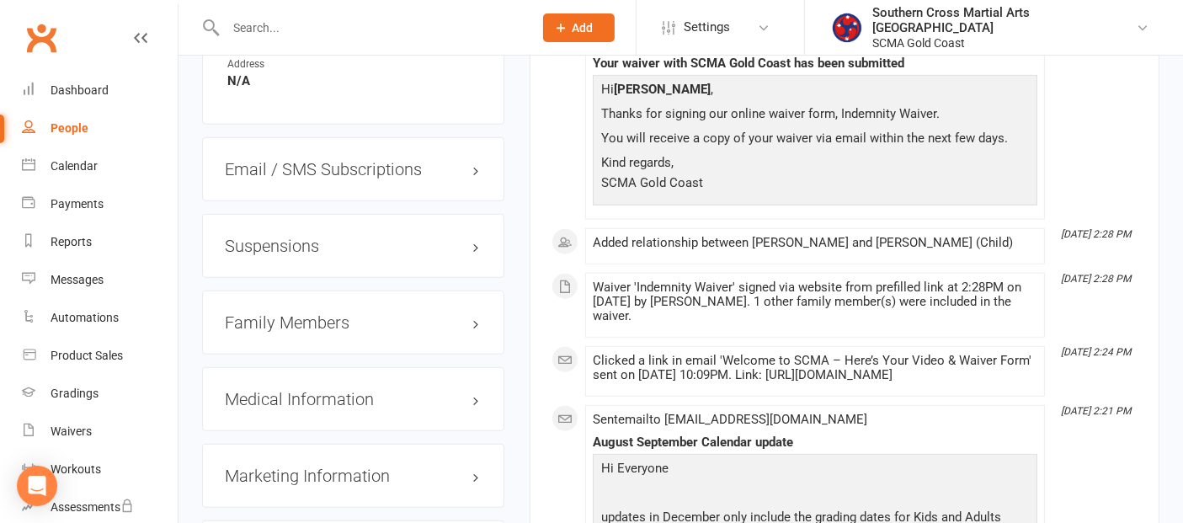
click at [325, 323] on h3 "Family Members" at bounding box center [353, 322] width 257 height 19
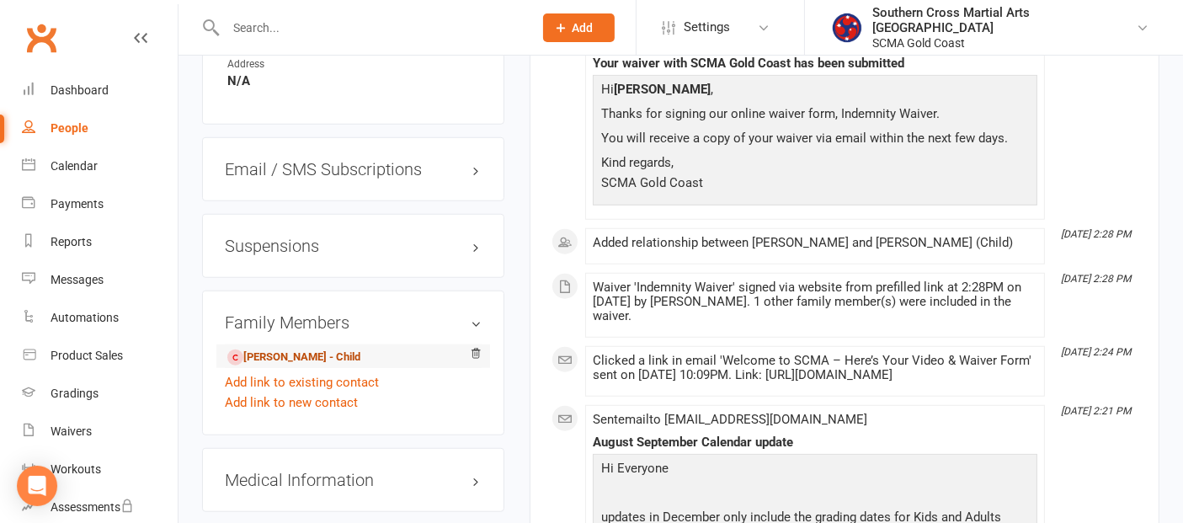
click at [322, 349] on link "[PERSON_NAME] - Child" at bounding box center [293, 358] width 133 height 18
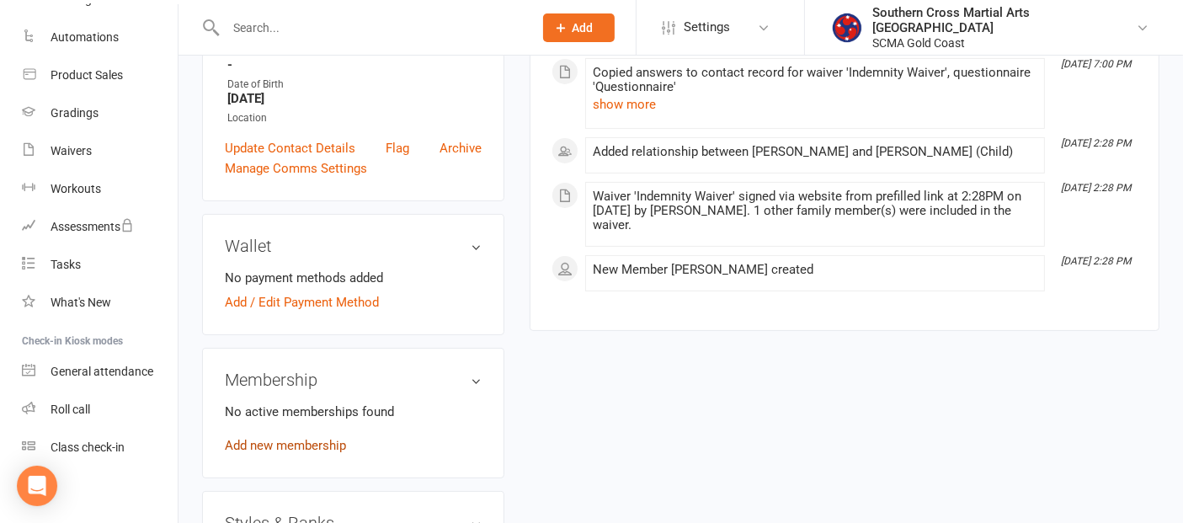
scroll to position [374, 0]
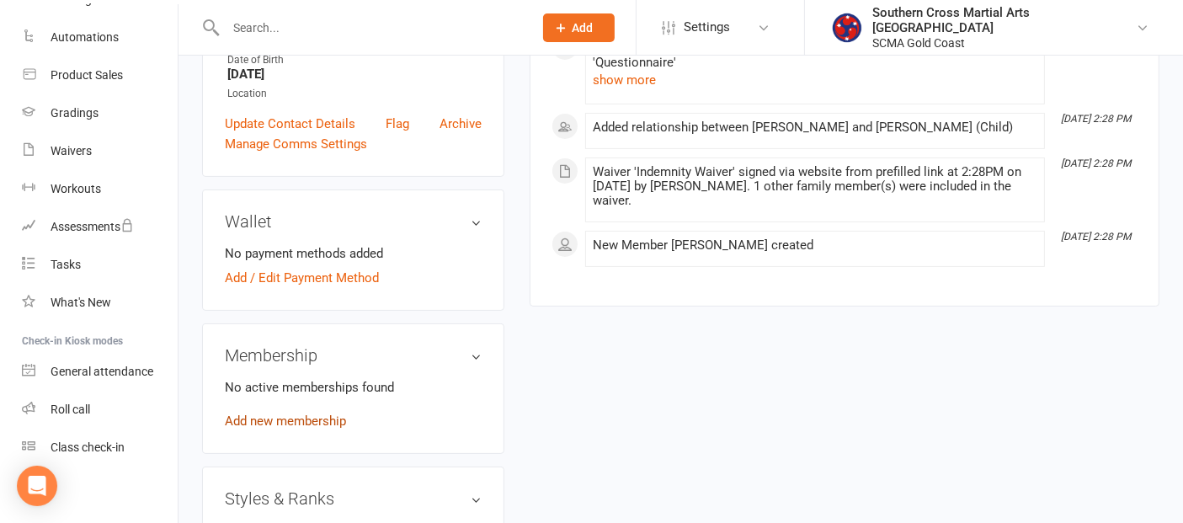
click at [317, 420] on link "Add new membership" at bounding box center [285, 420] width 121 height 15
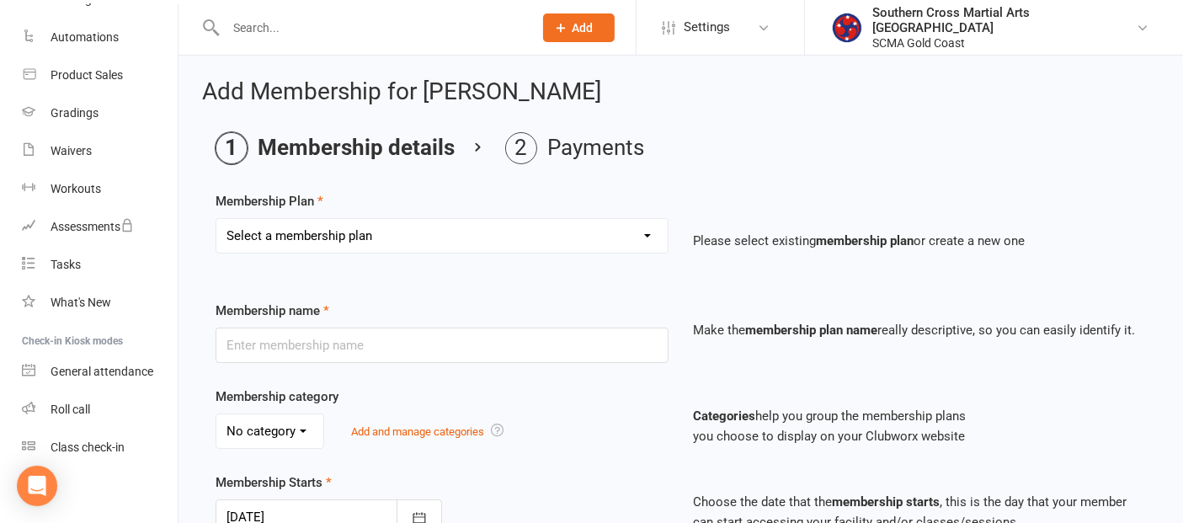
click at [360, 242] on select "Select a membership plan Create new Membership Plan General Monthly Weekly Basi…" at bounding box center [441, 236] width 451 height 34
select select "1"
click at [216, 219] on select "Select a membership plan Create new Membership Plan General Monthly Weekly Basi…" at bounding box center [441, 236] width 451 height 34
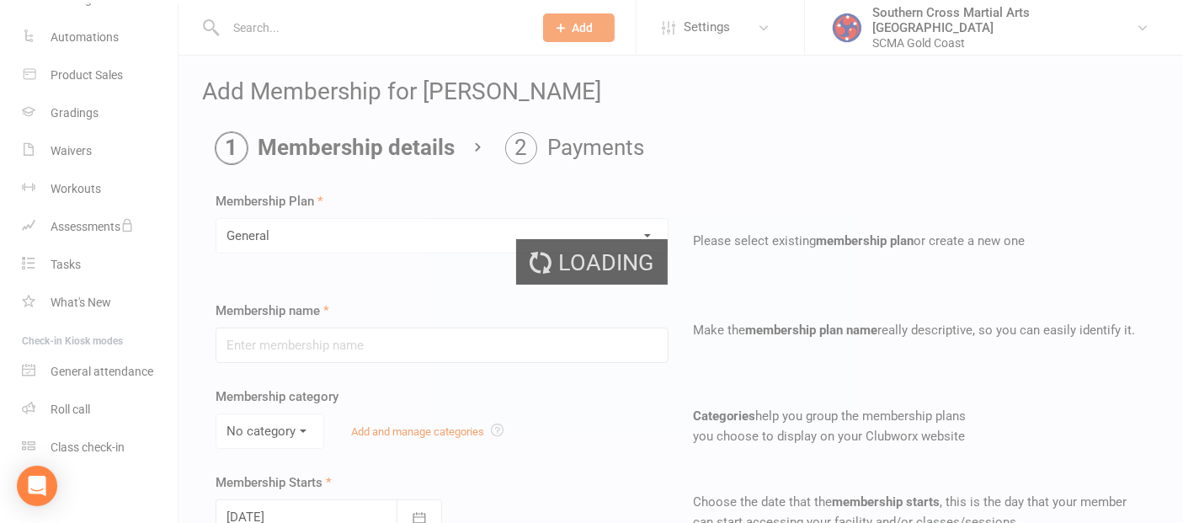
type input "General"
select select "2"
type input "0"
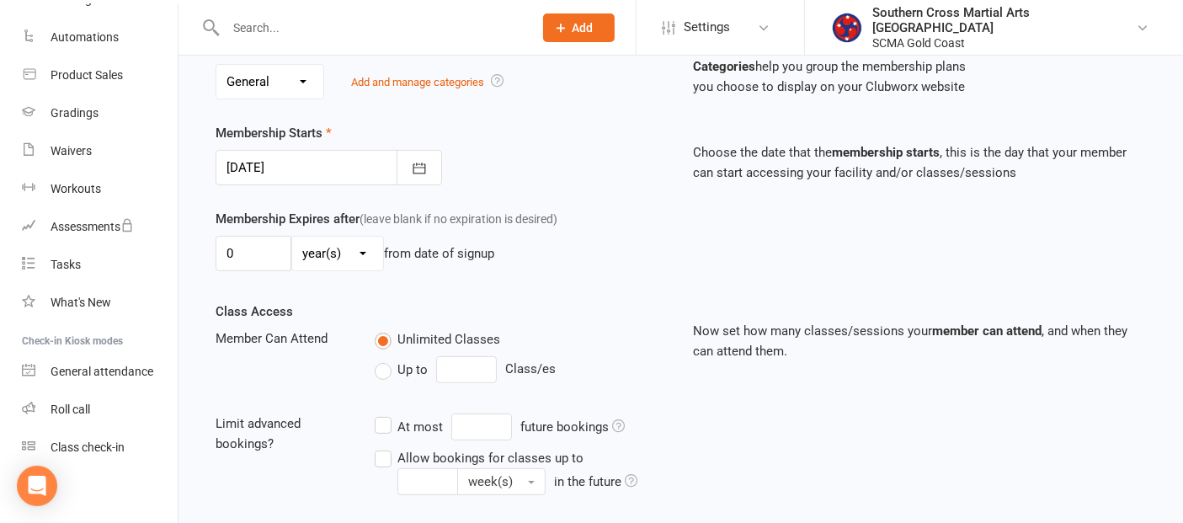
scroll to position [467, 0]
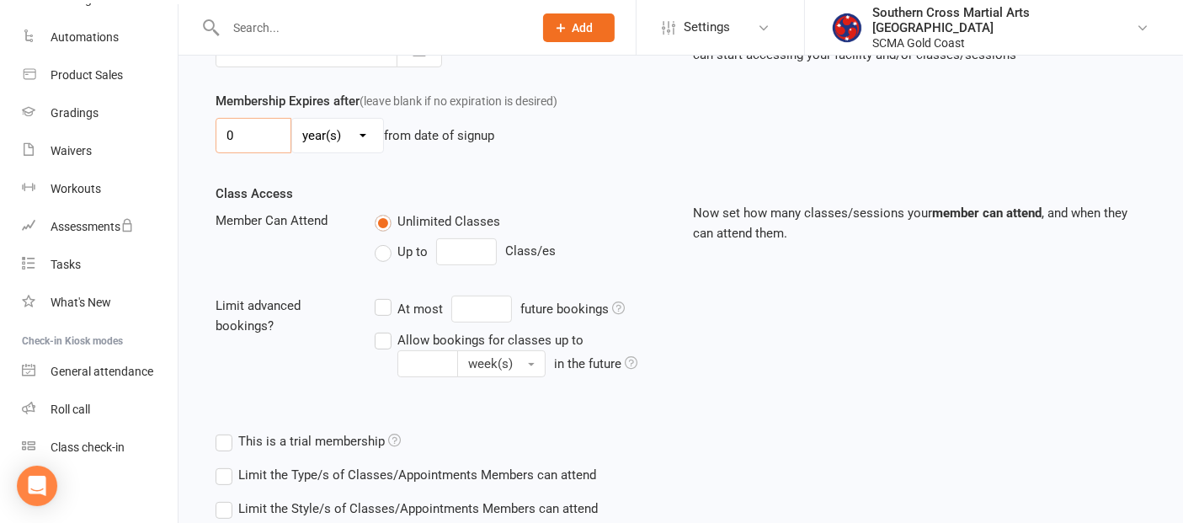
drag, startPoint x: 267, startPoint y: 136, endPoint x: 230, endPoint y: 138, distance: 37.1
click at [230, 138] on input "0" at bounding box center [254, 135] width 76 height 35
type input "1"
click at [319, 131] on select "day(s) week(s) month(s) year(s)" at bounding box center [337, 136] width 91 height 34
select select "2"
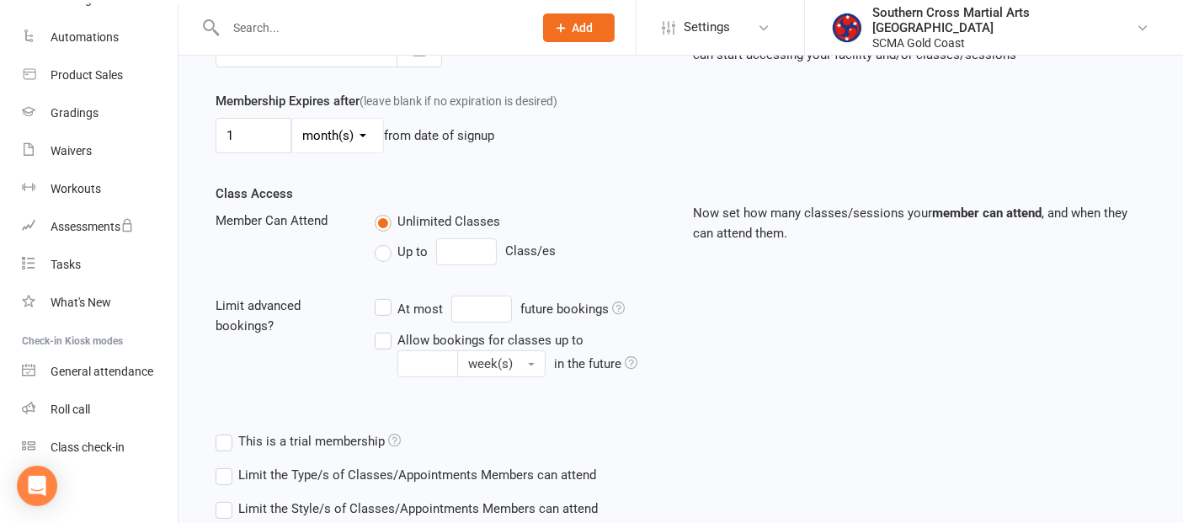
click at [292, 119] on select "day(s) week(s) month(s) year(s)" at bounding box center [337, 136] width 91 height 34
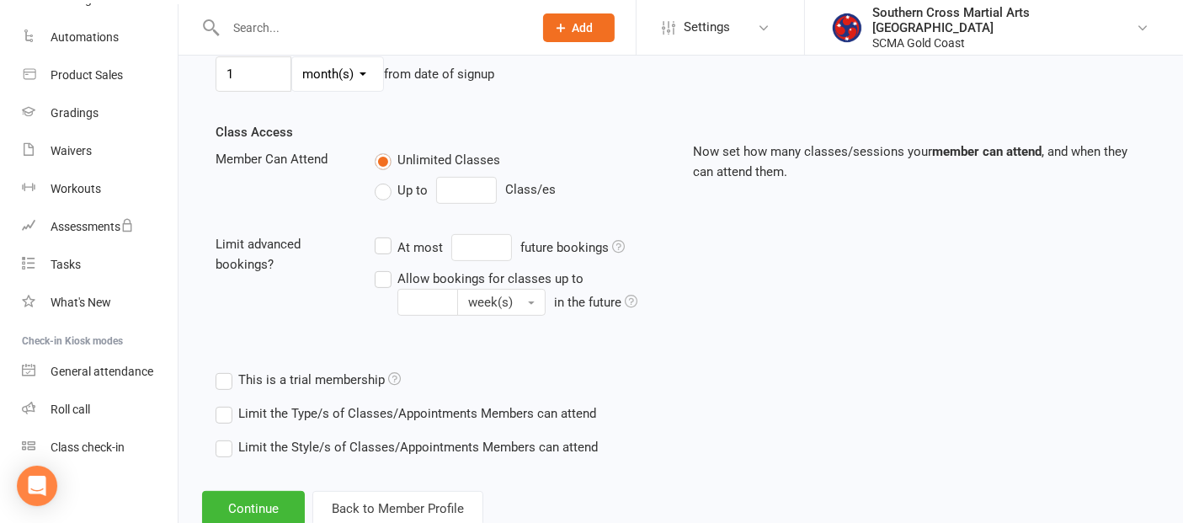
scroll to position [576, 0]
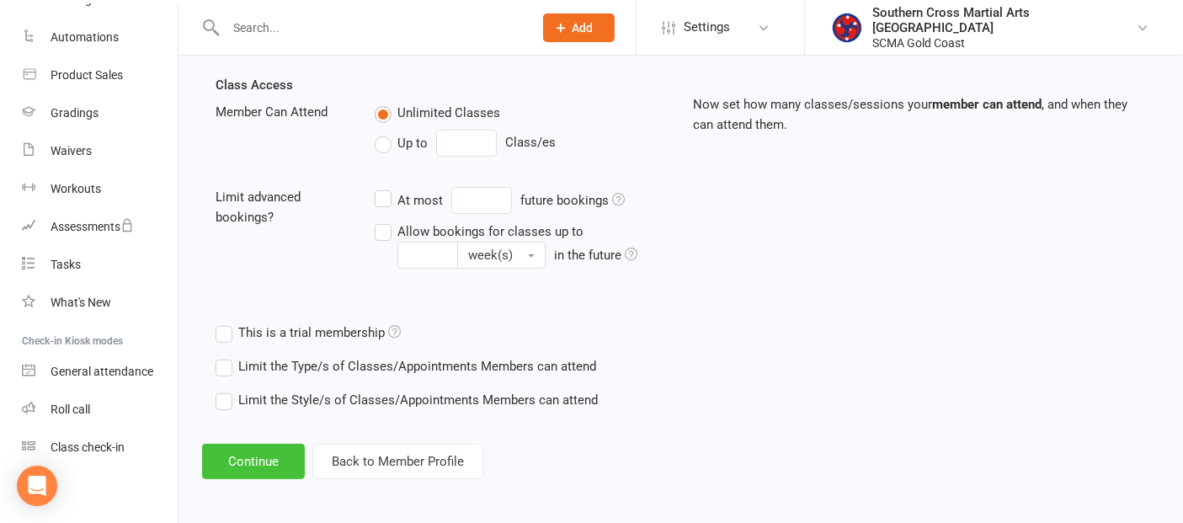
click at [279, 470] on button "Continue" at bounding box center [253, 461] width 103 height 35
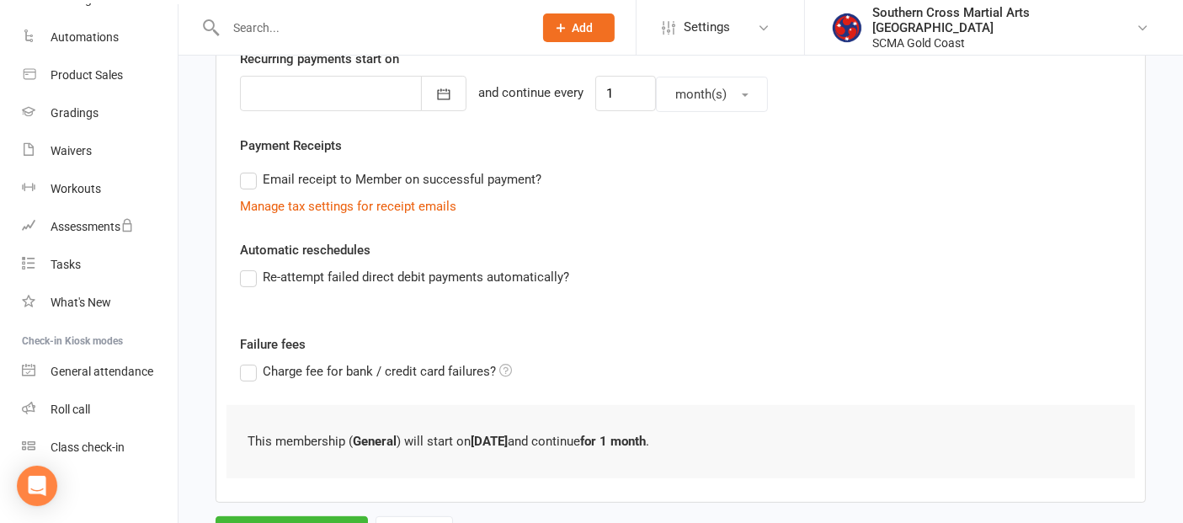
scroll to position [496, 0]
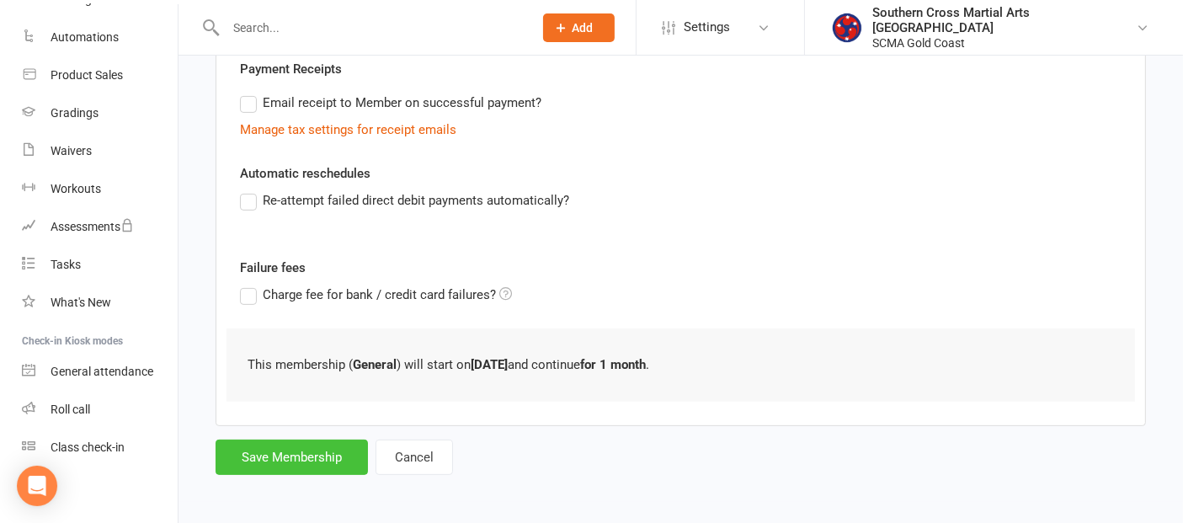
click at [257, 447] on button "Save Membership" at bounding box center [292, 456] width 152 height 35
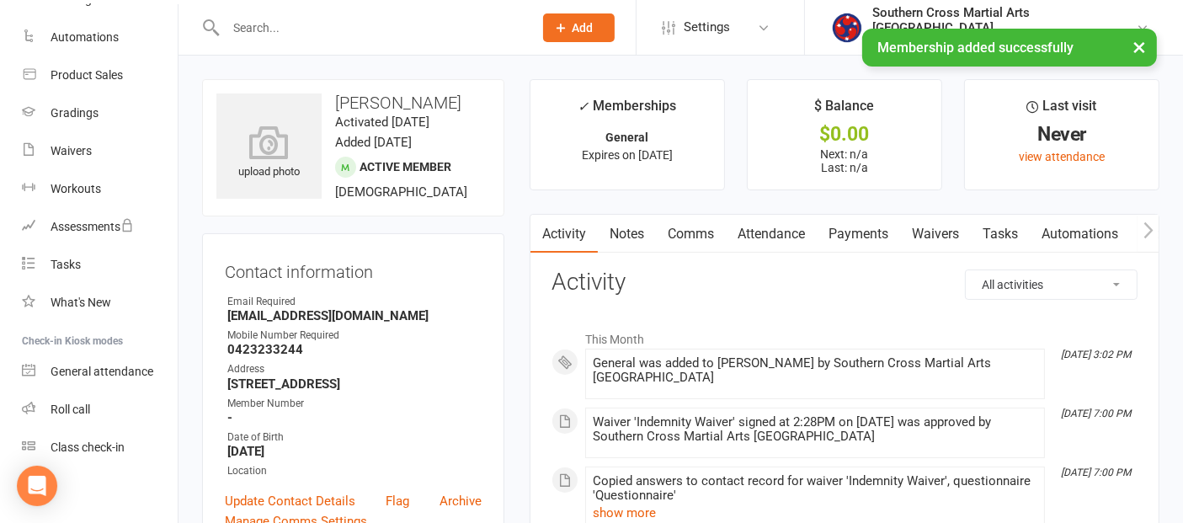
click at [799, 229] on link "Attendance" at bounding box center [771, 234] width 91 height 39
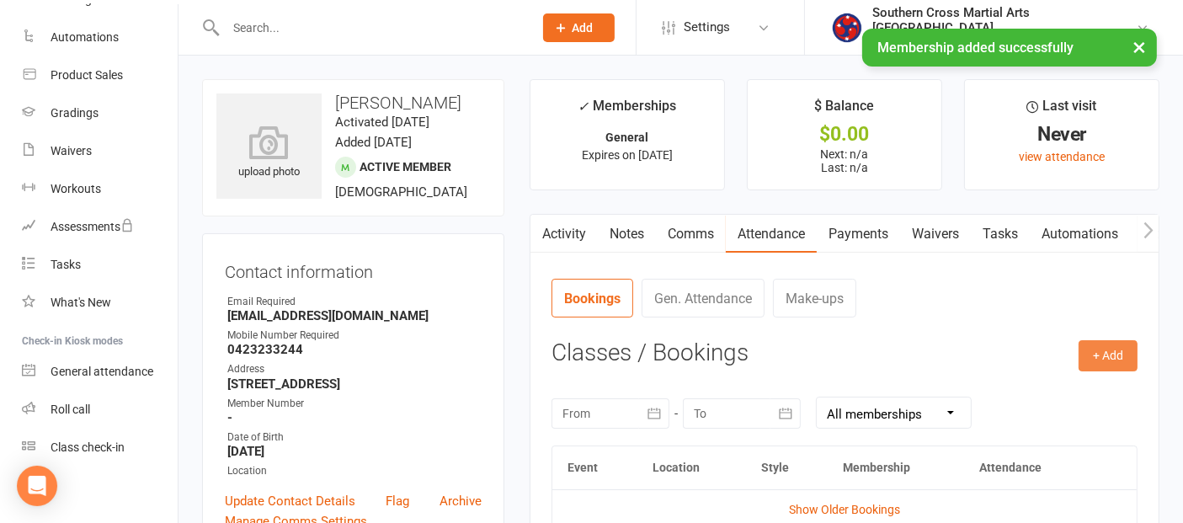
click at [1119, 348] on button "+ Add" at bounding box center [1107, 355] width 59 height 30
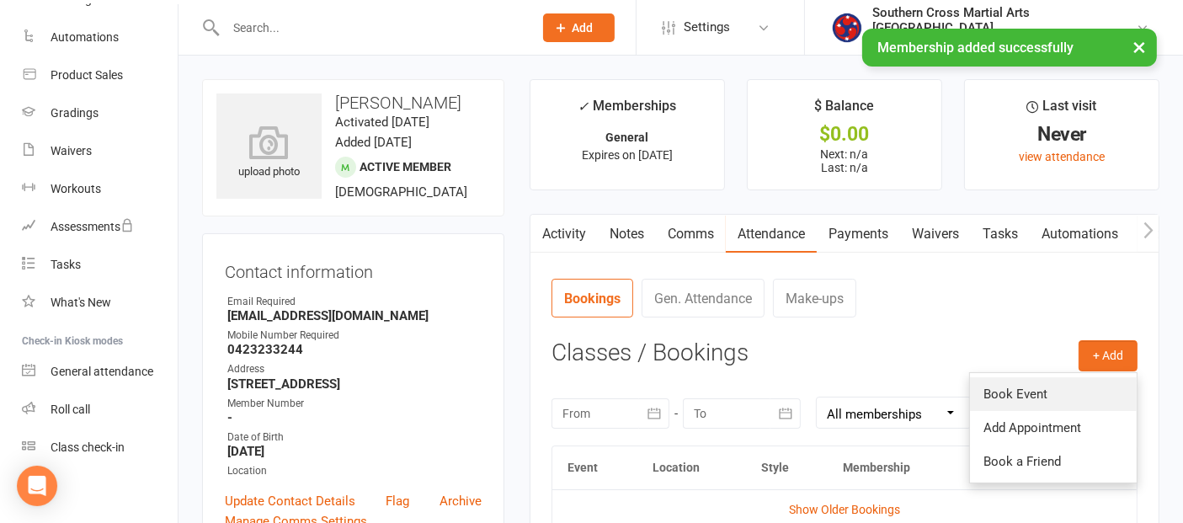
click at [1089, 386] on link "Book Event" at bounding box center [1053, 394] width 167 height 34
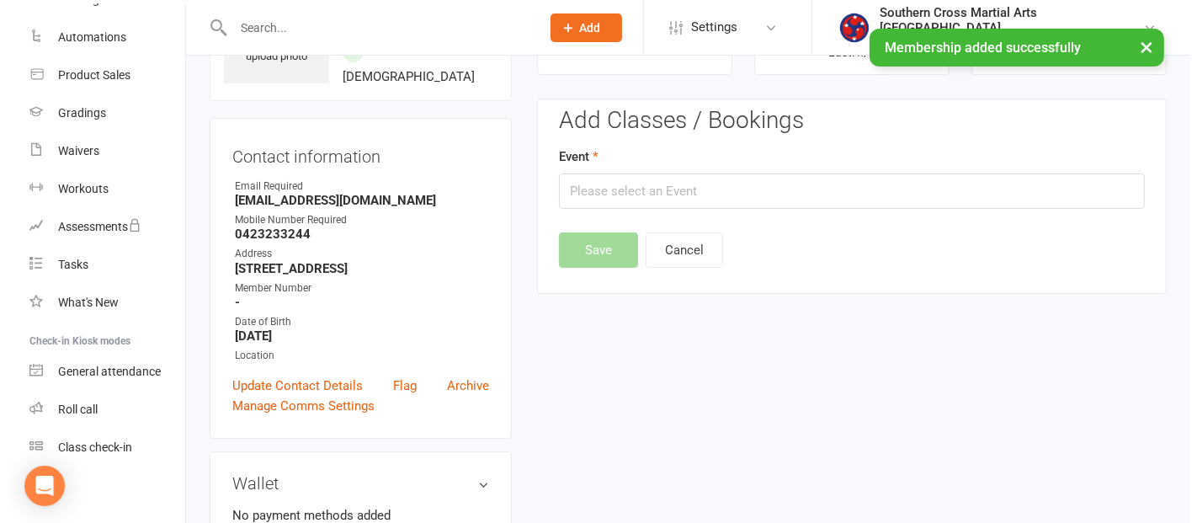
scroll to position [129, 0]
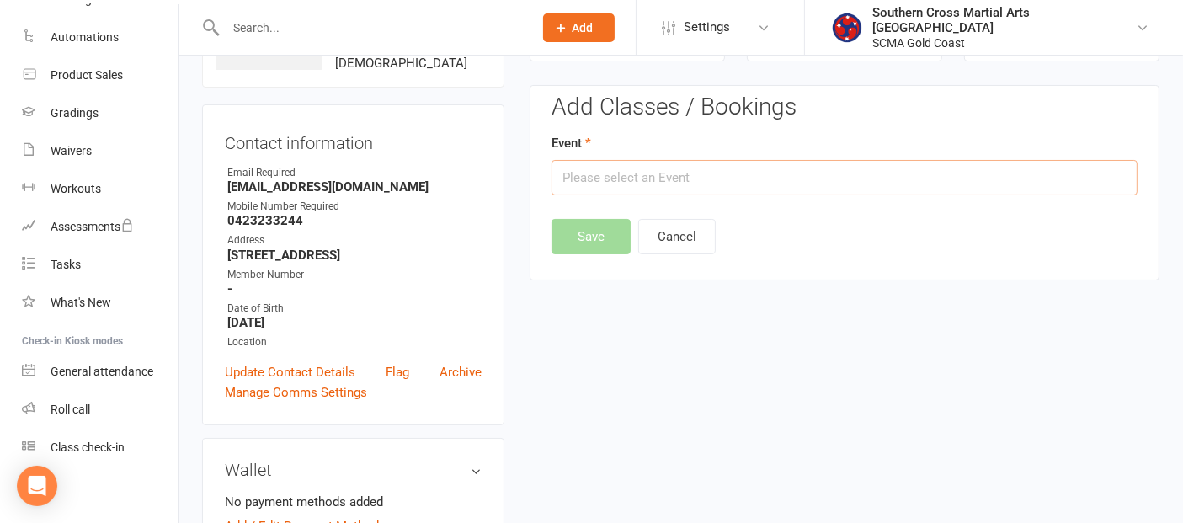
click at [918, 178] on input "text" at bounding box center [844, 177] width 586 height 35
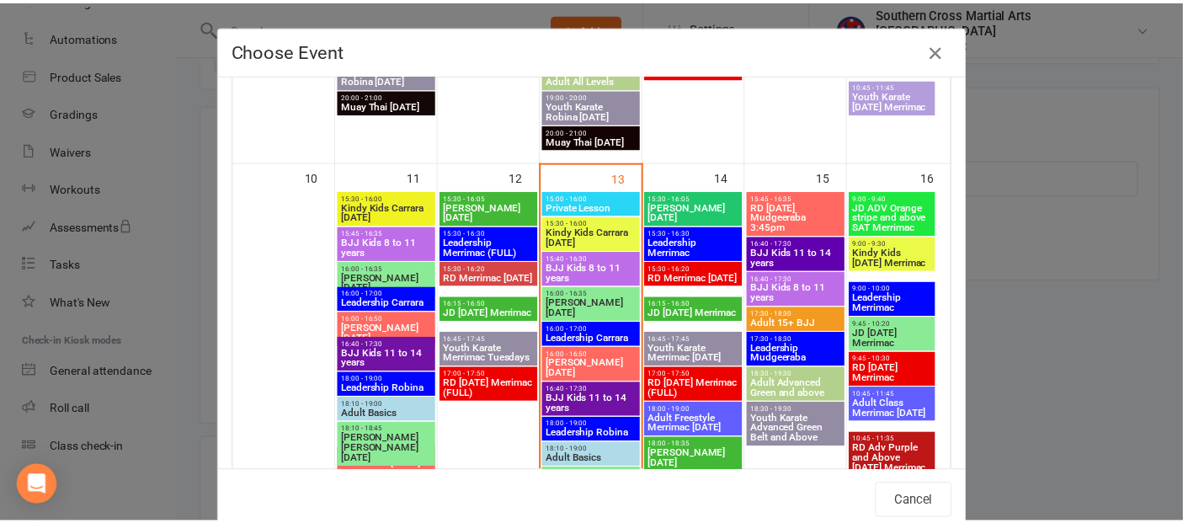
scroll to position [935, 0]
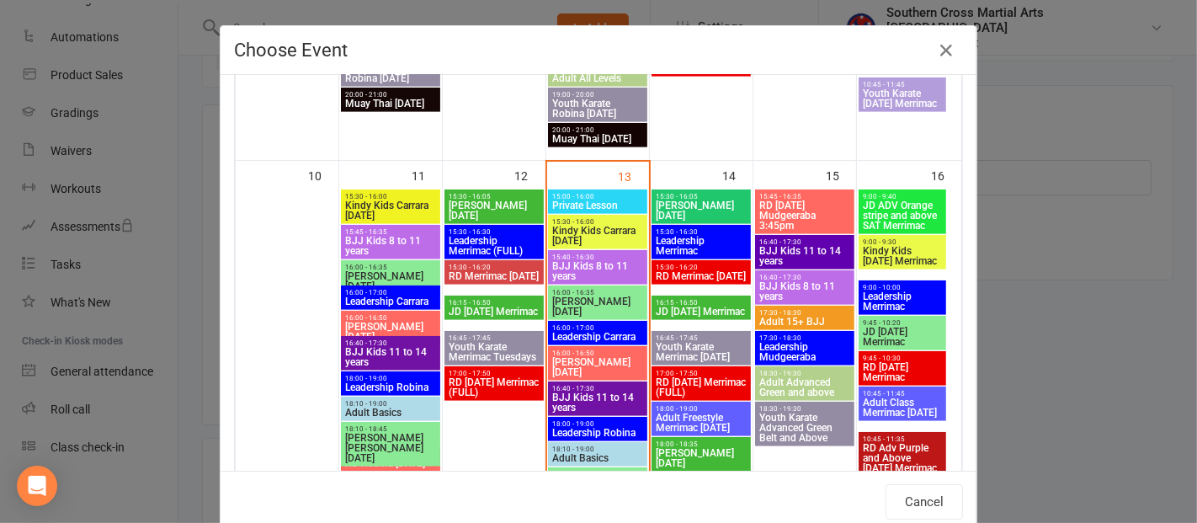
click at [806, 284] on span "BJJ Kids 8 to 11 years" at bounding box center [804, 291] width 93 height 20
type input "BJJ Kids 8 to 11 years - [DATE] 4:40:00 PM"
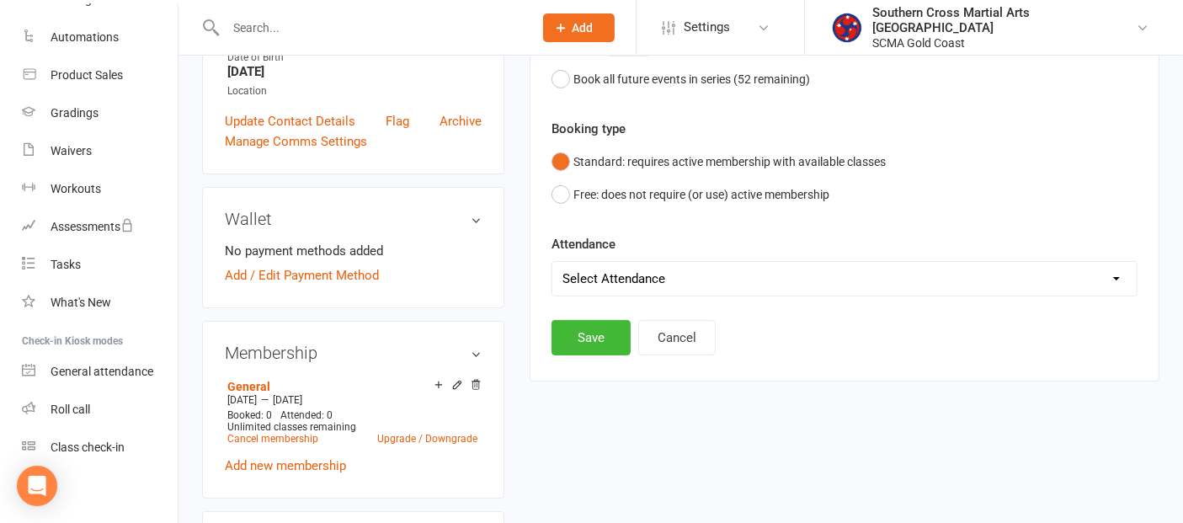
scroll to position [409, 0]
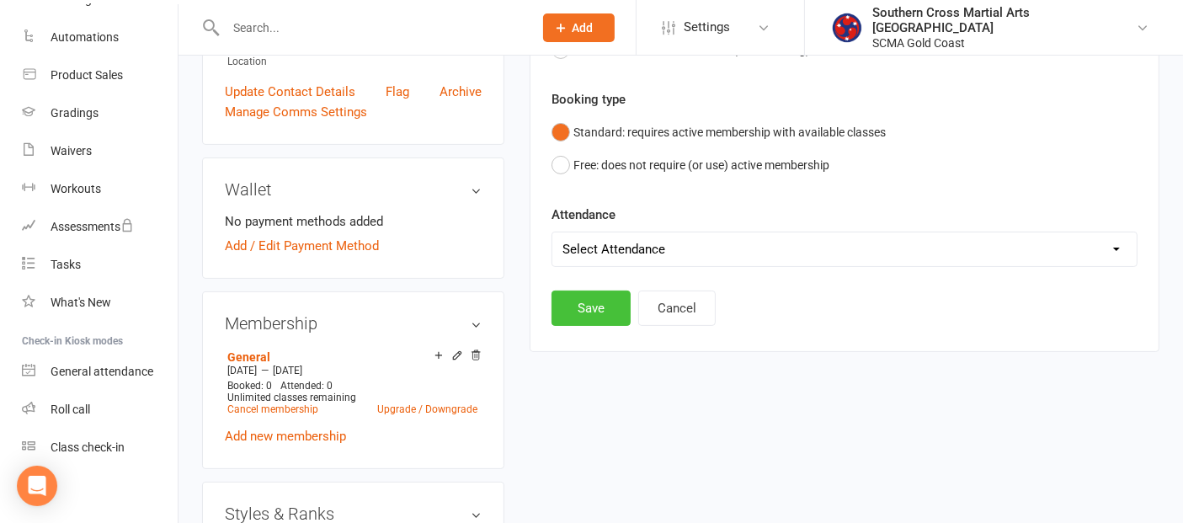
click at [600, 314] on button "Save" at bounding box center [590, 307] width 79 height 35
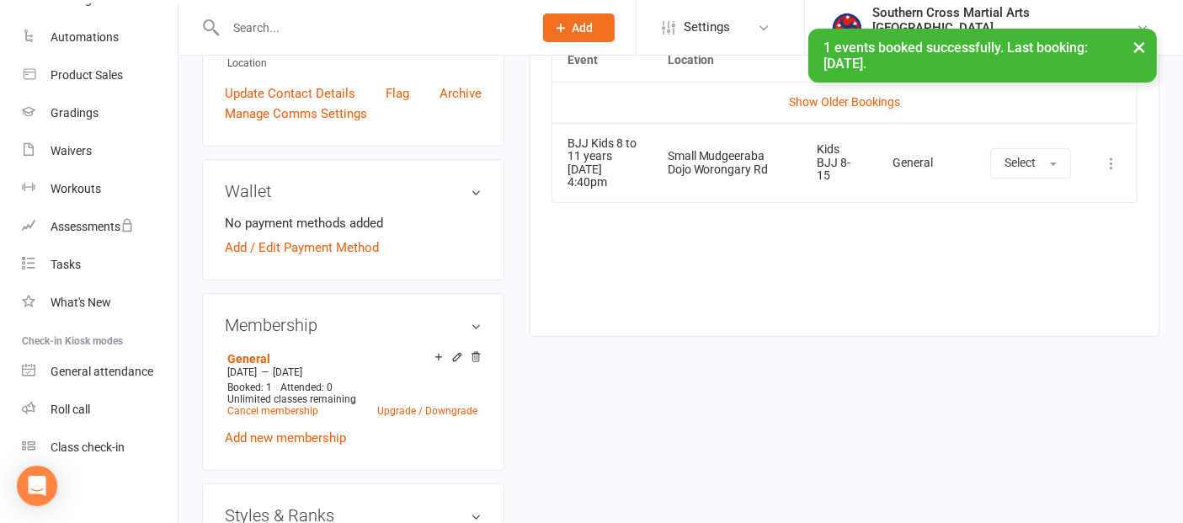
scroll to position [0, 0]
